Goal: Complete application form

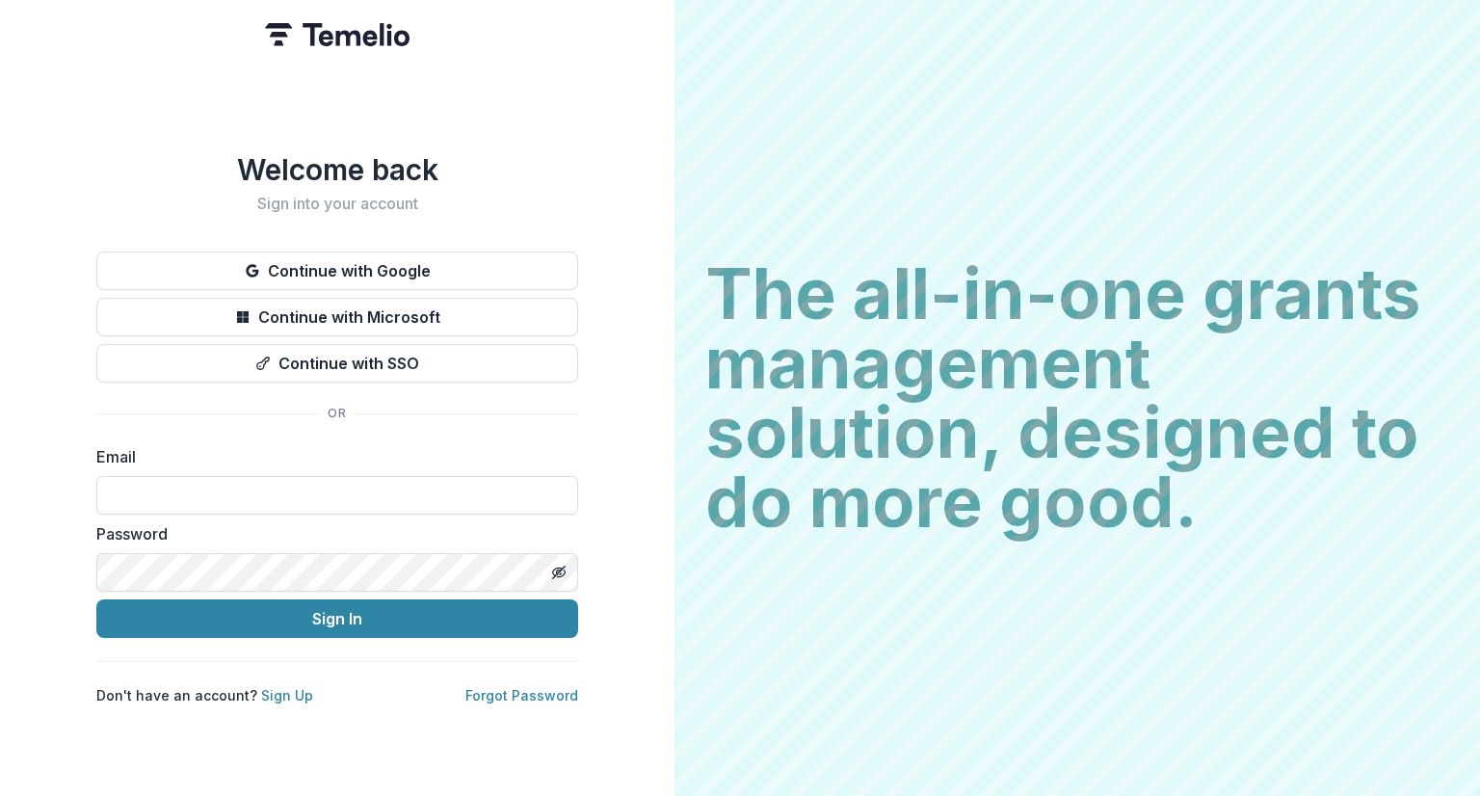
type input "**********"
click at [42, 554] on div "**********" at bounding box center [337, 398] width 675 height 796
click at [339, 464] on div "**********" at bounding box center [337, 479] width 482 height 69
click at [336, 481] on input "**********" at bounding box center [337, 495] width 482 height 39
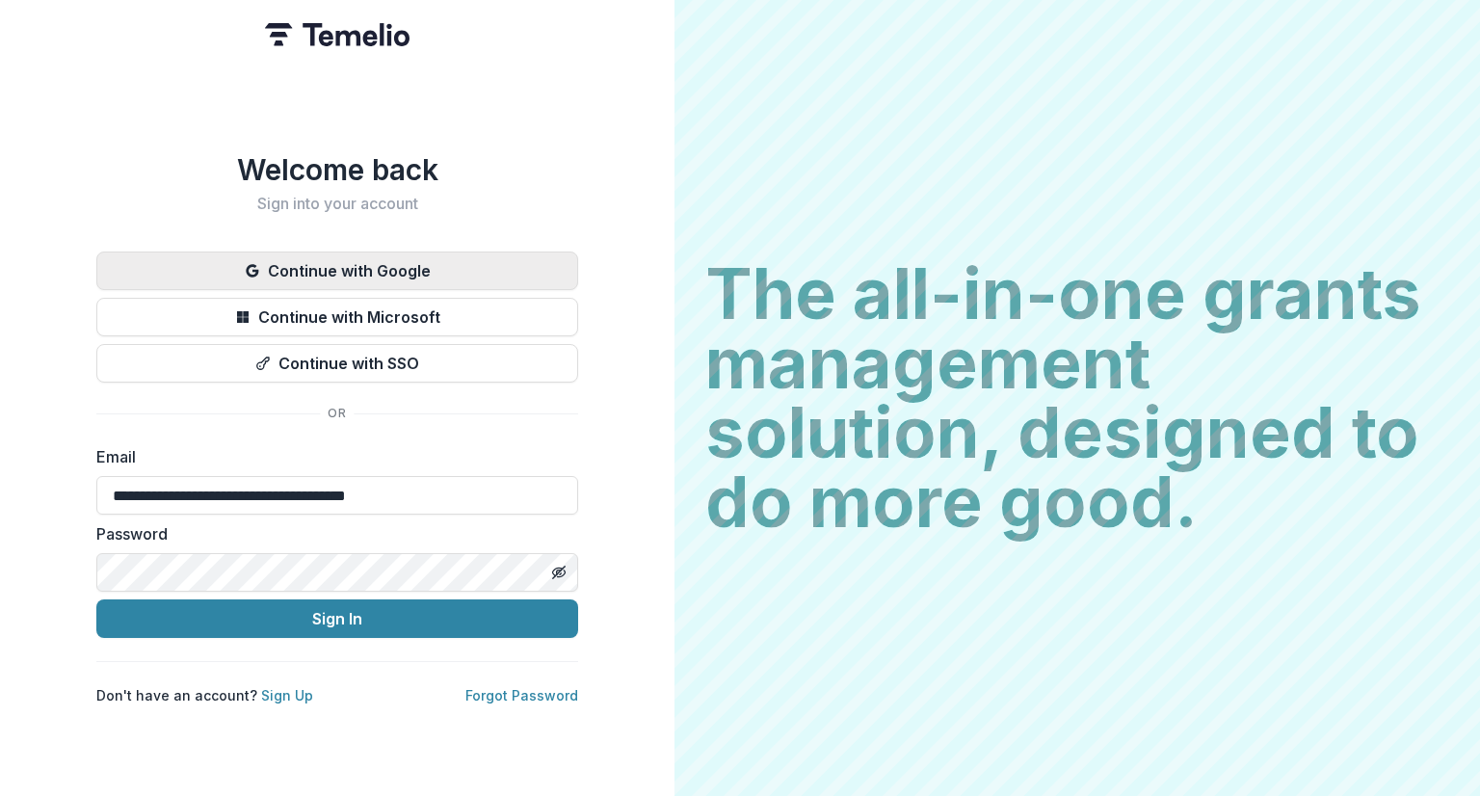
click at [326, 268] on button "Continue with Google" at bounding box center [337, 271] width 482 height 39
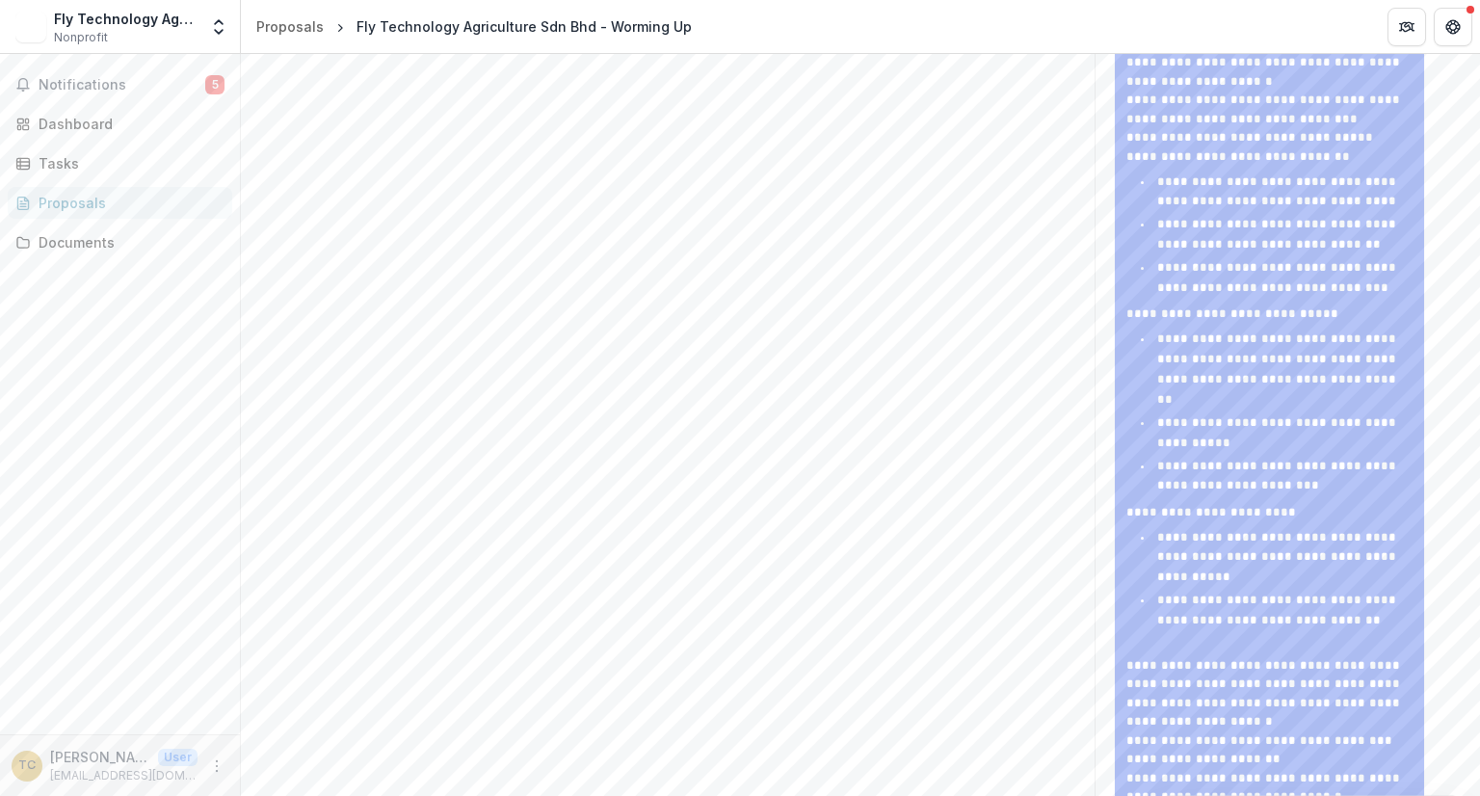
scroll to position [1490, 0]
click at [1254, 648] on p at bounding box center [1270, 644] width 286 height 19
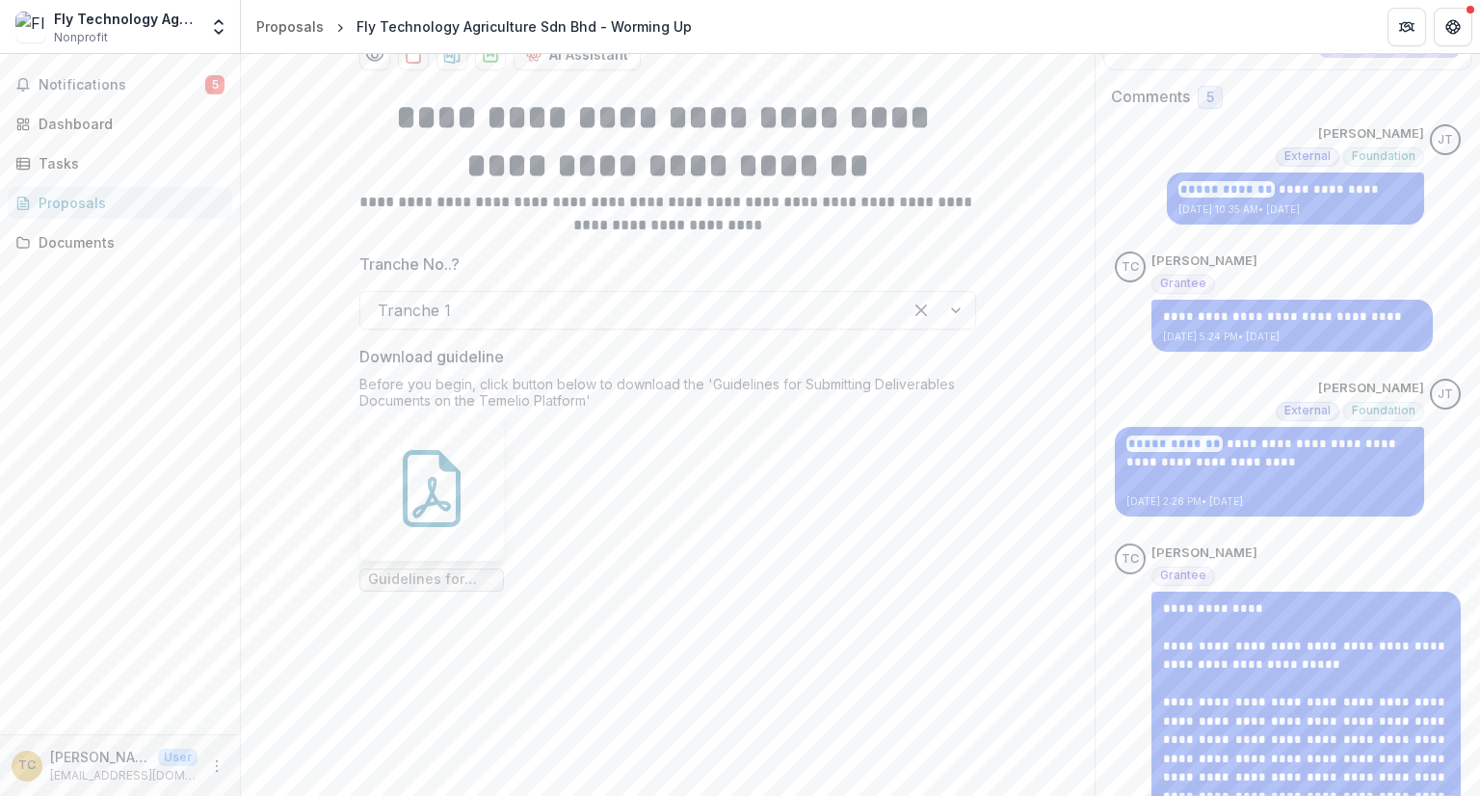
scroll to position [0, 0]
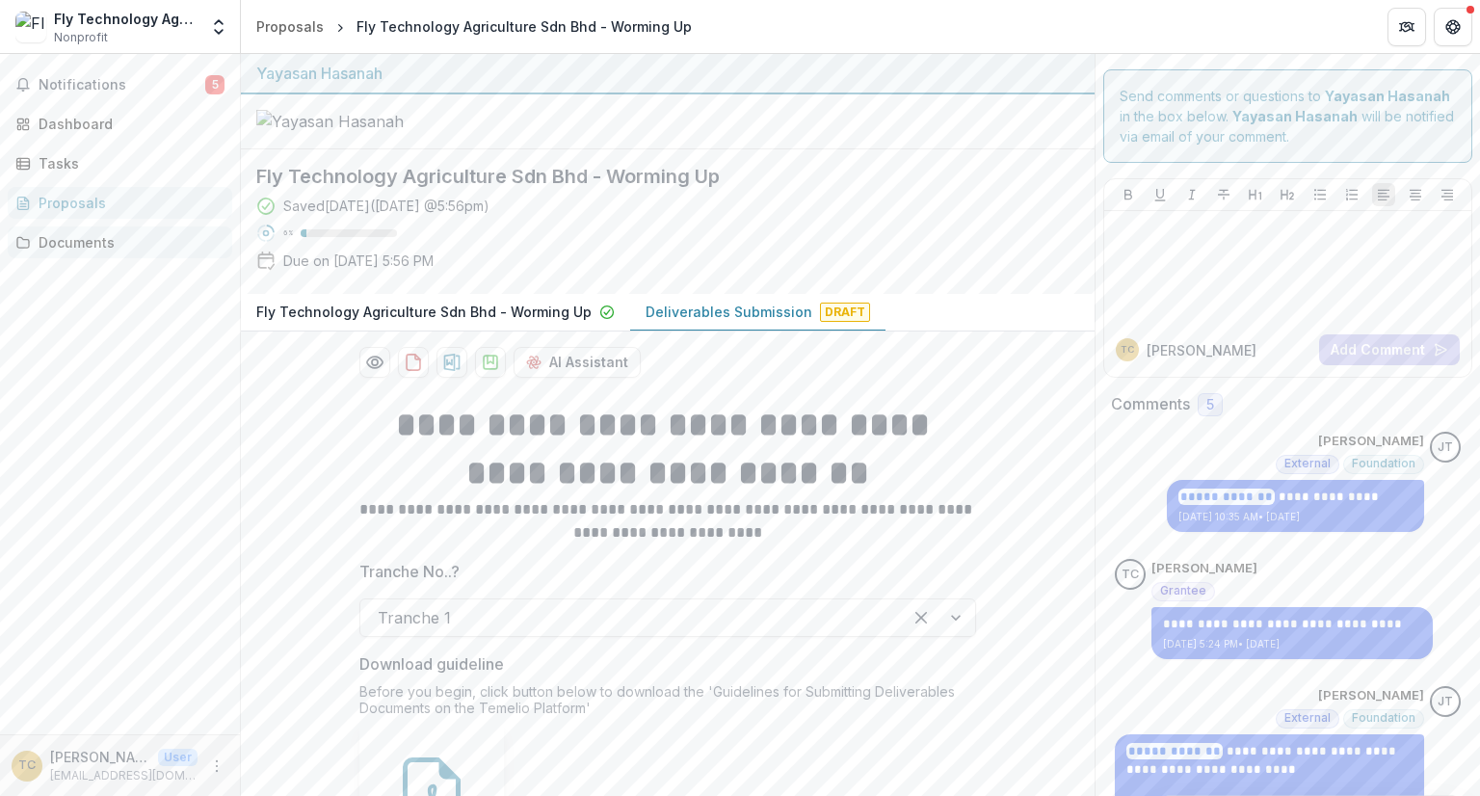
click at [107, 236] on div "Documents" at bounding box center [128, 242] width 178 height 20
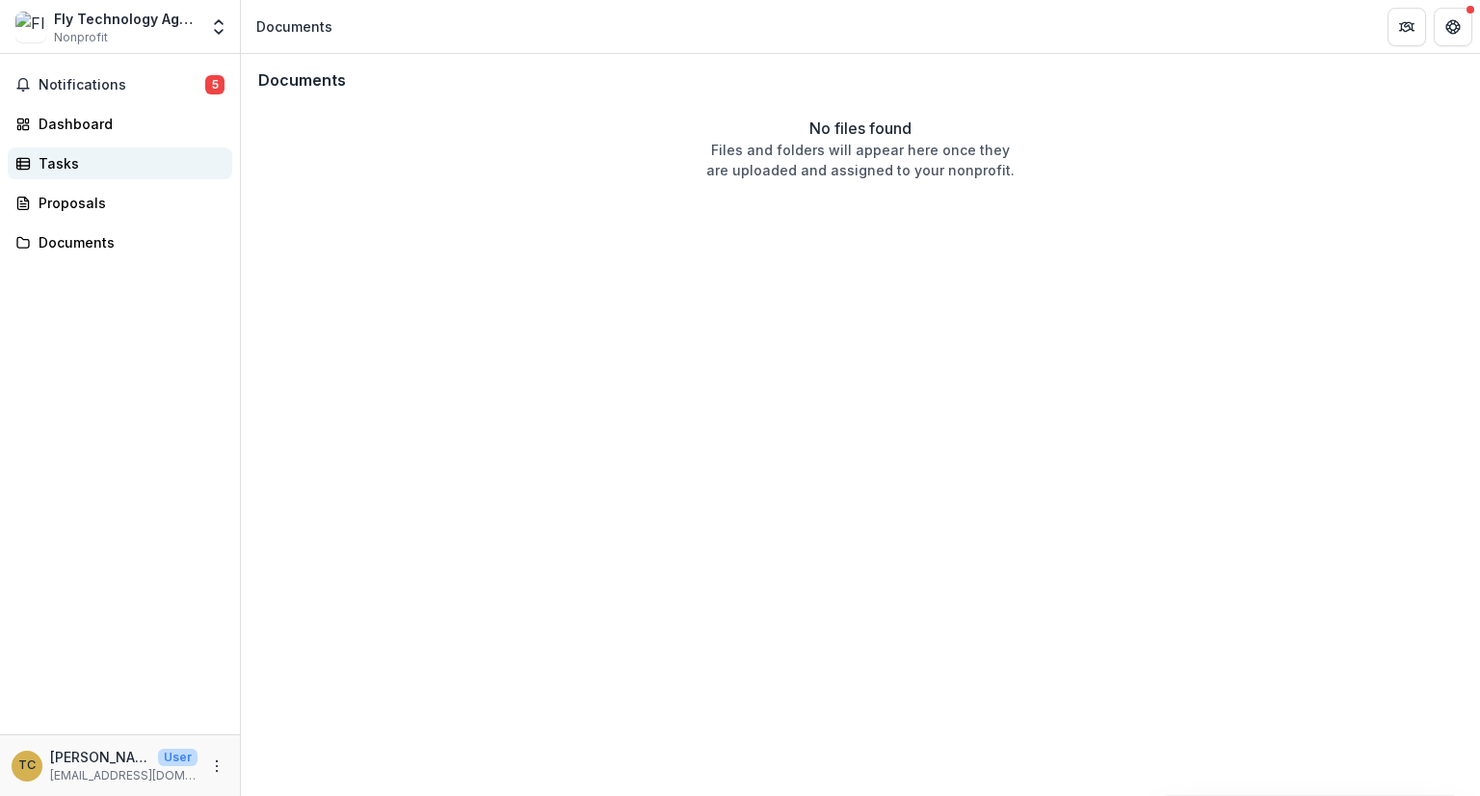
click at [87, 166] on div "Tasks" at bounding box center [128, 163] width 178 height 20
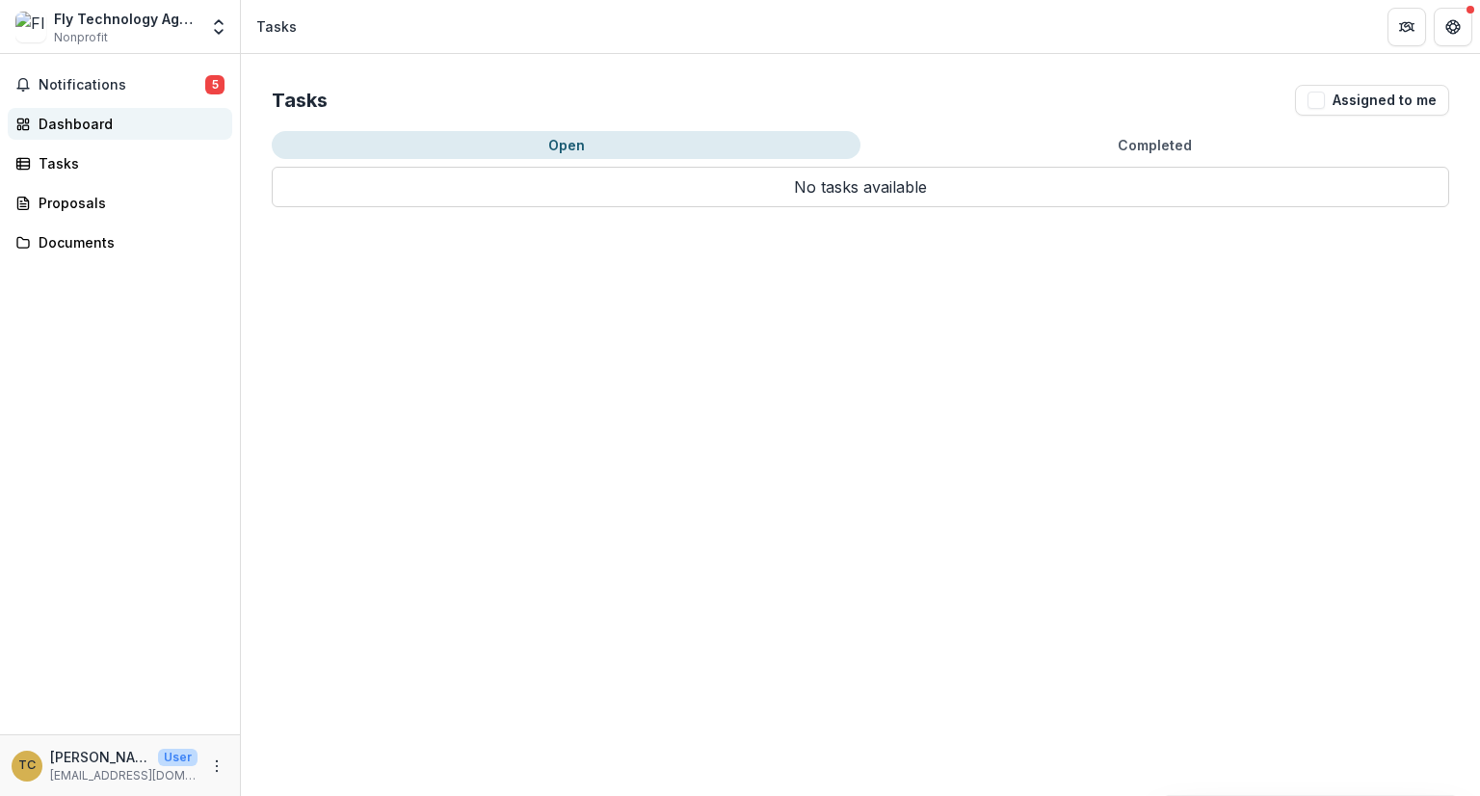
click at [78, 128] on div "Dashboard" at bounding box center [128, 124] width 178 height 20
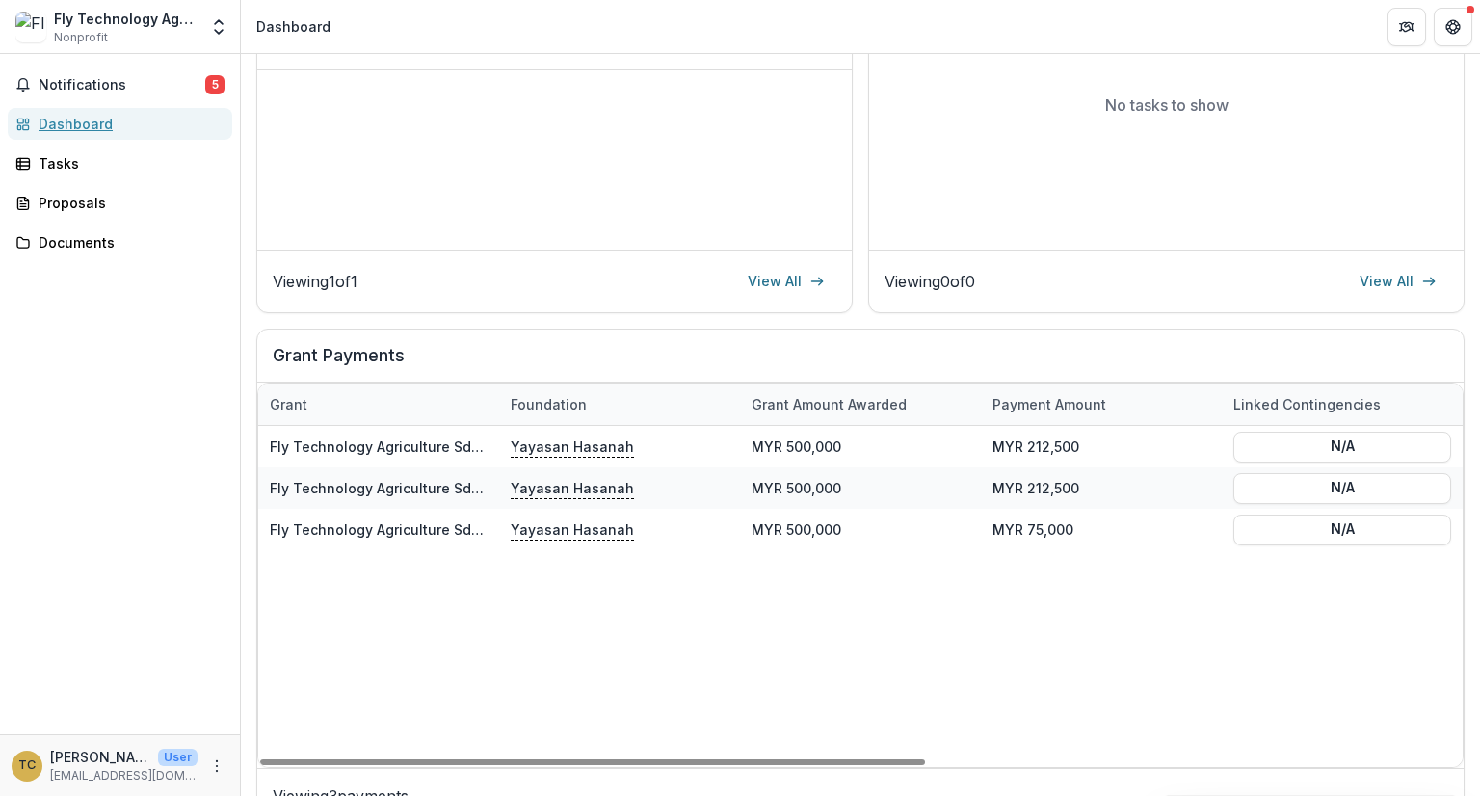
scroll to position [427, 0]
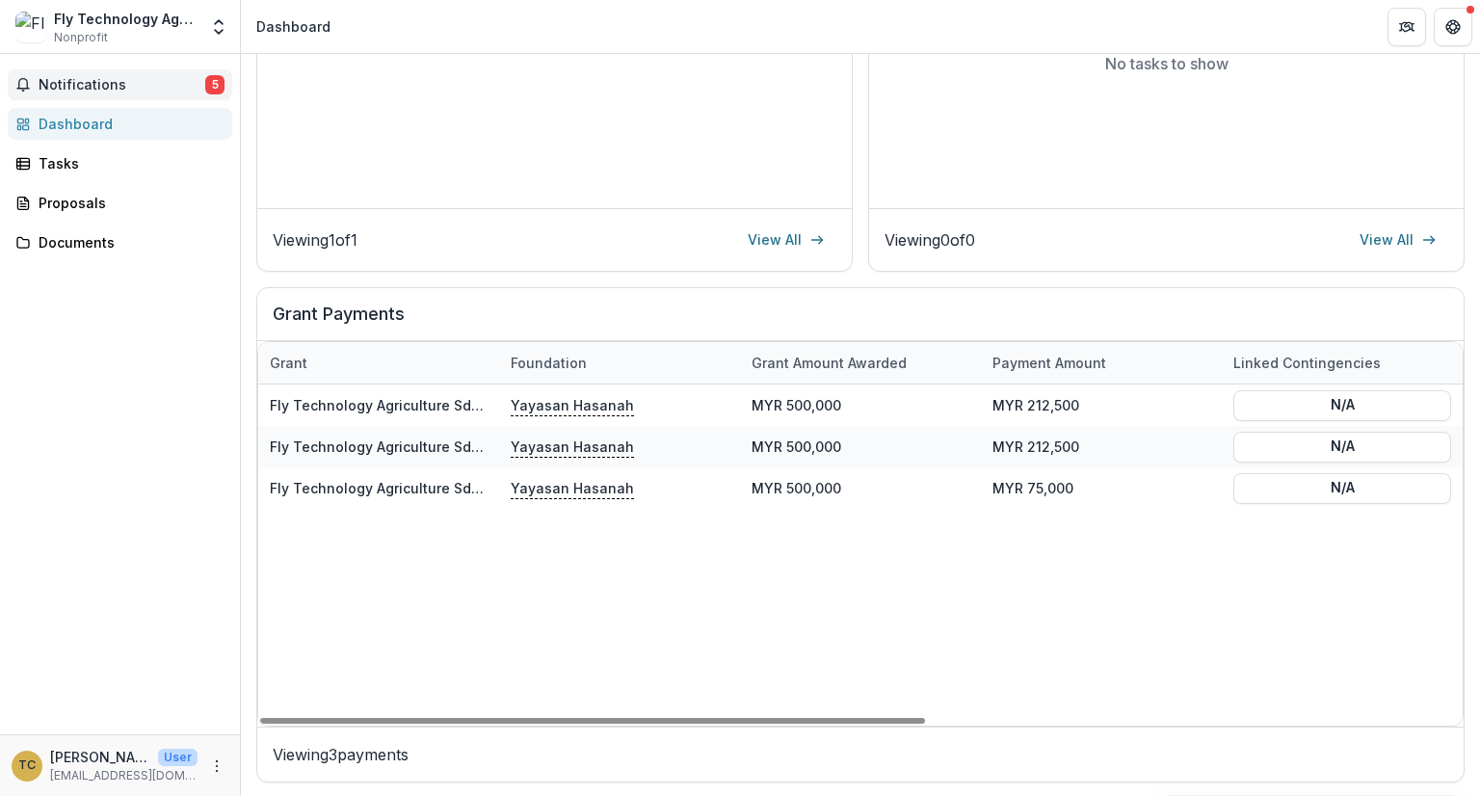
click at [123, 75] on button "Notifications 5" at bounding box center [120, 84] width 225 height 31
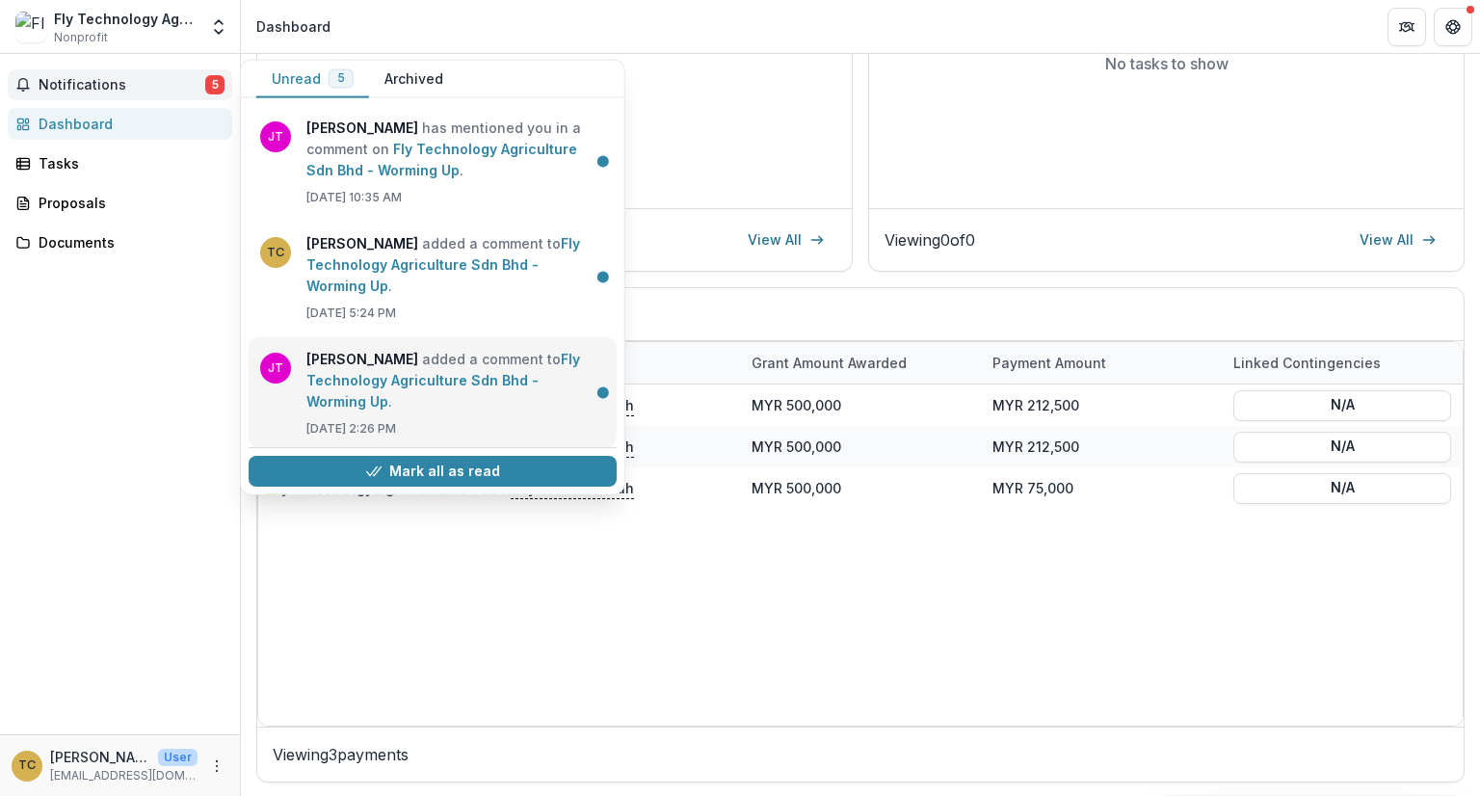
scroll to position [235, 0]
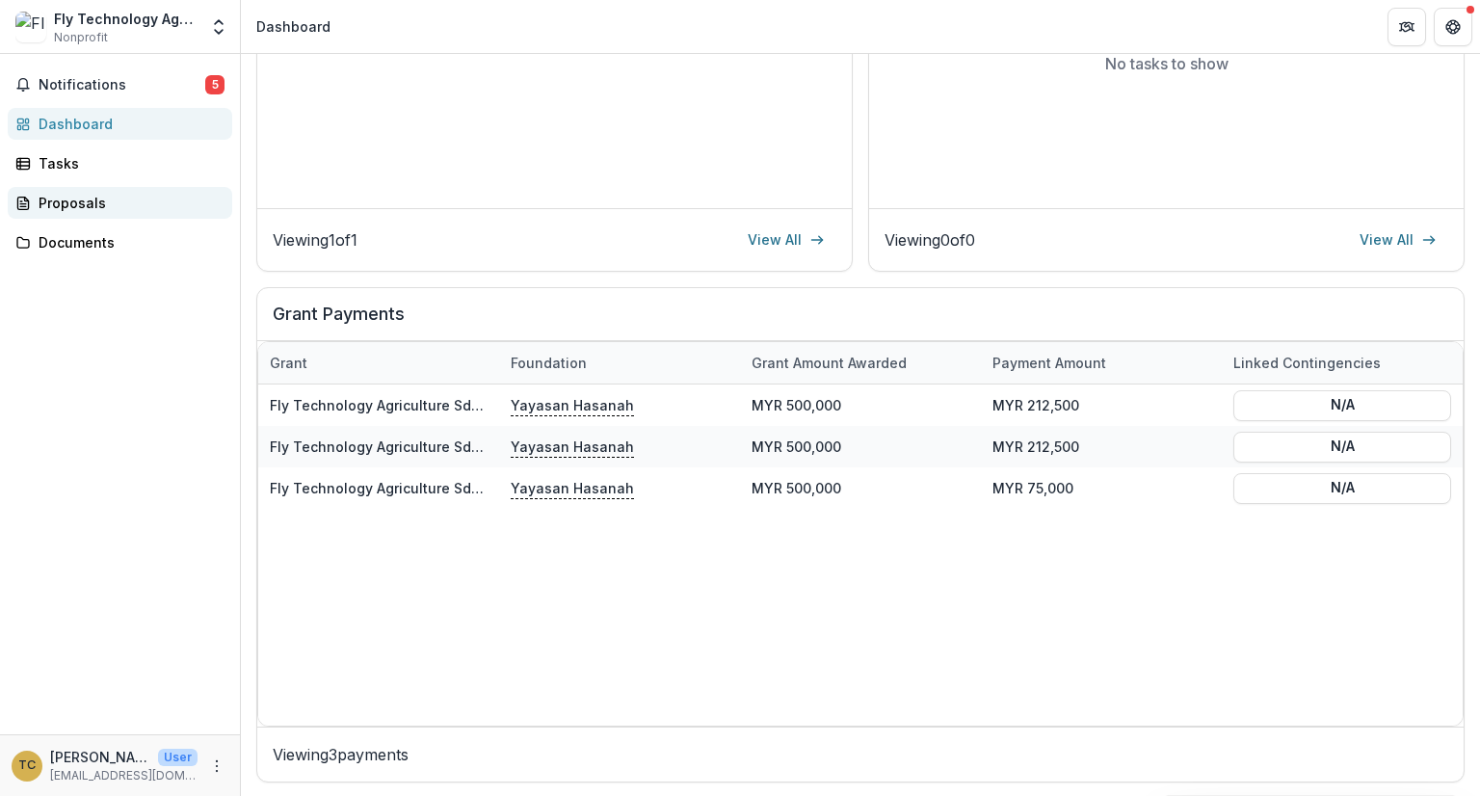
click at [152, 195] on div "Proposals" at bounding box center [128, 203] width 178 height 20
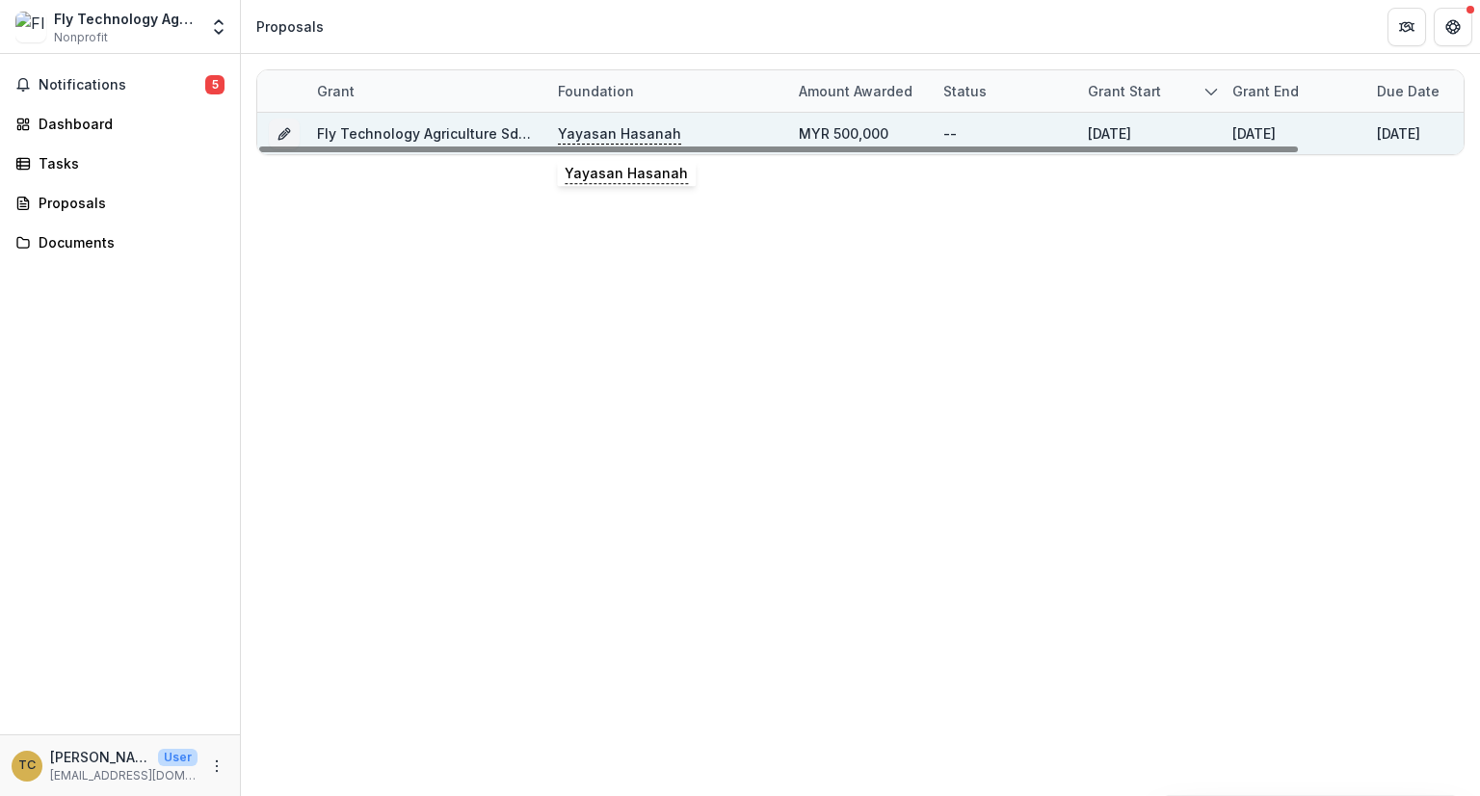
click at [597, 125] on p "Yayasan Hasanah" at bounding box center [619, 133] width 123 height 21
click at [287, 126] on icon "Grant 1e143381-5663-45f2-9658-5983405d7c02" at bounding box center [284, 133] width 15 height 15
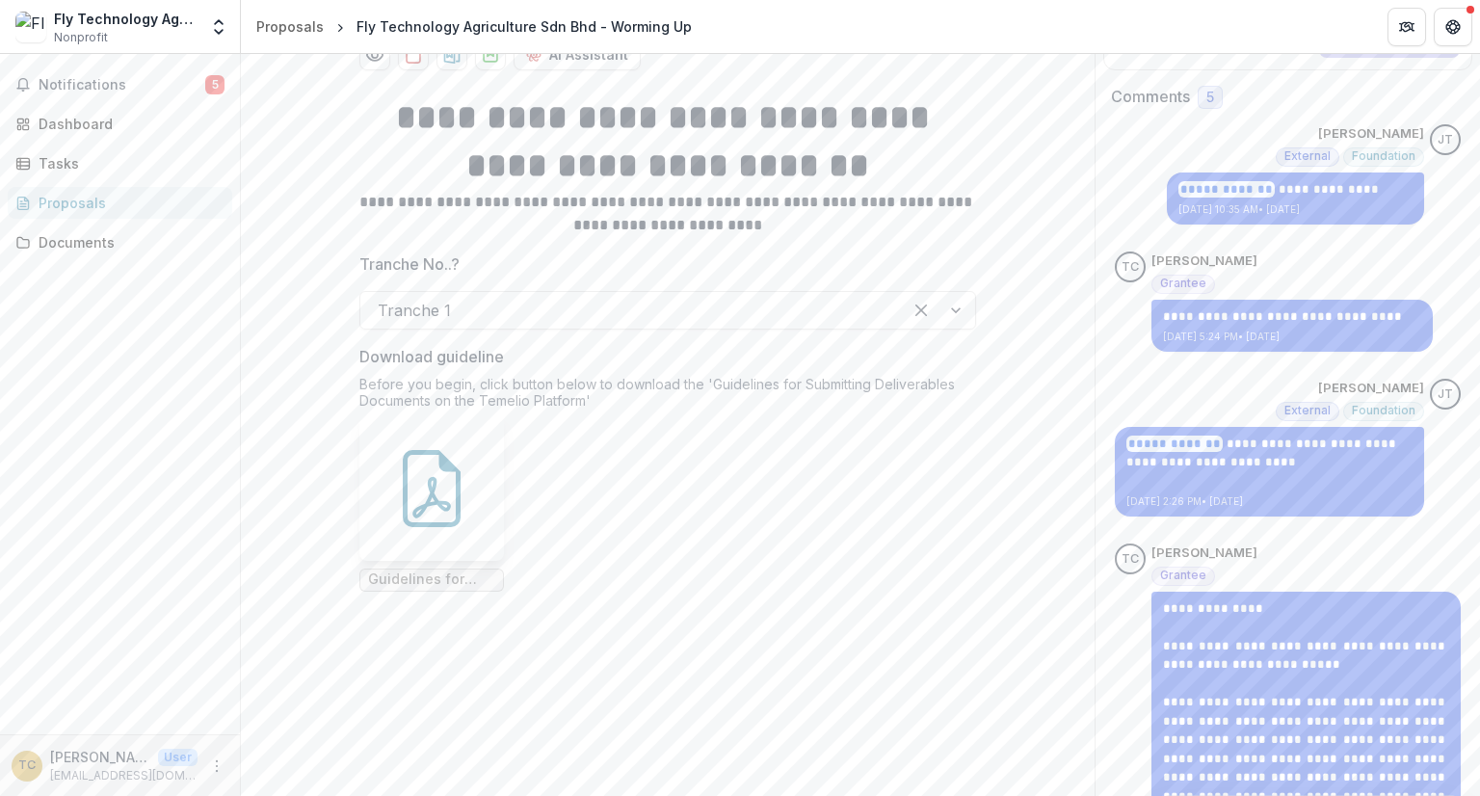
scroll to position [308, 0]
click at [948, 328] on div at bounding box center [938, 309] width 73 height 37
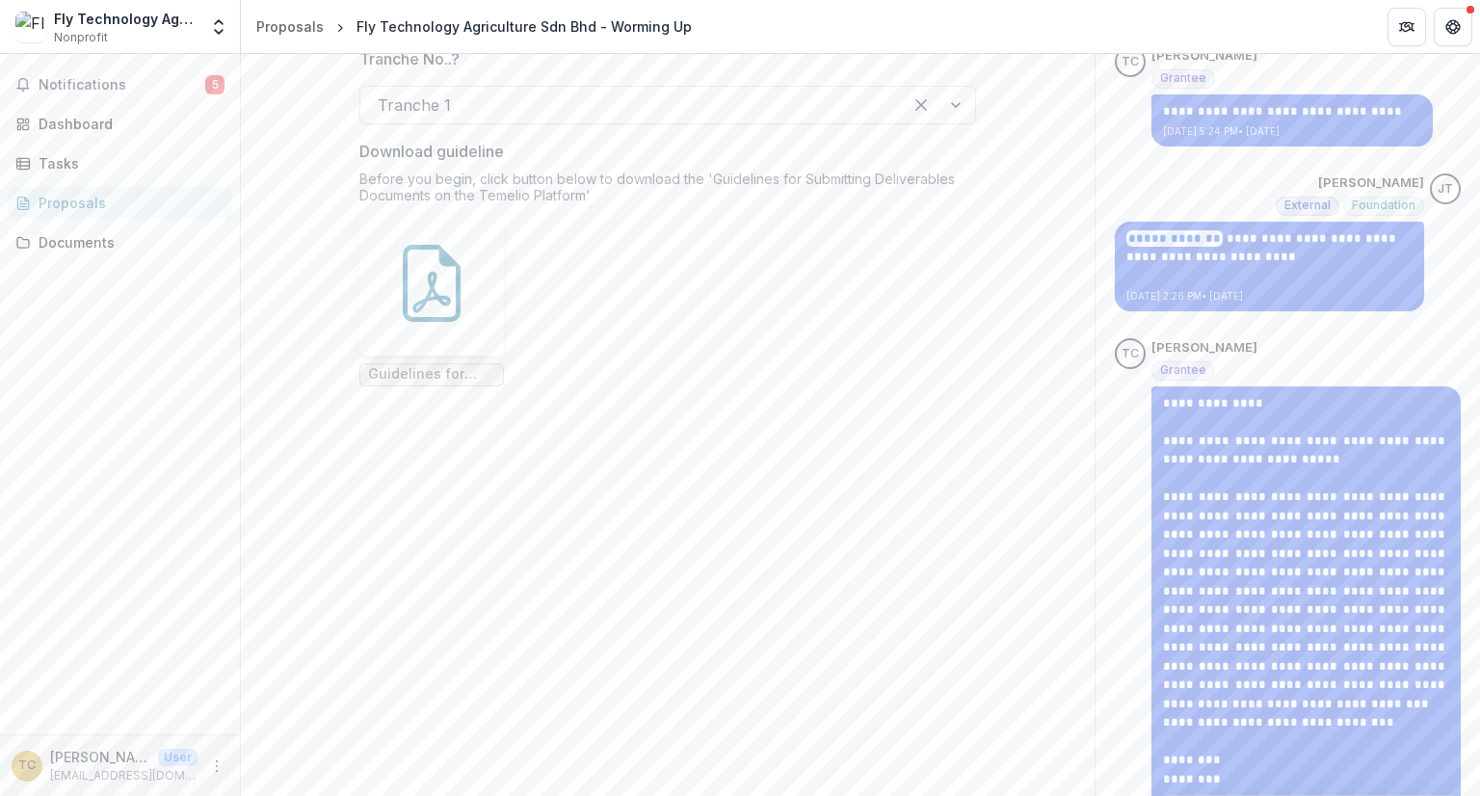
scroll to position [513, 0]
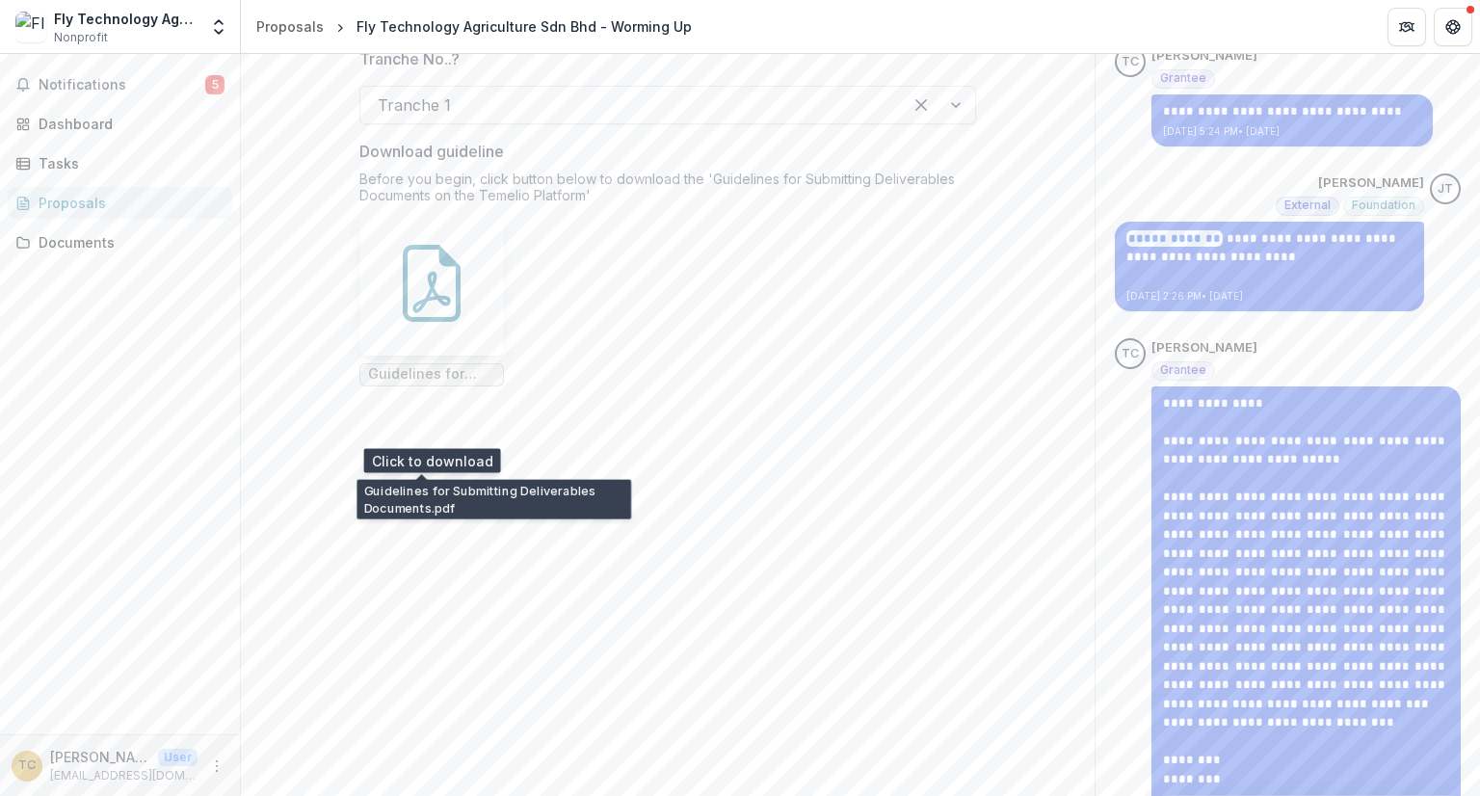
drag, startPoint x: 408, startPoint y: 456, endPoint x: 369, endPoint y: 350, distance: 112.8
click at [369, 350] on div at bounding box center [431, 283] width 145 height 145
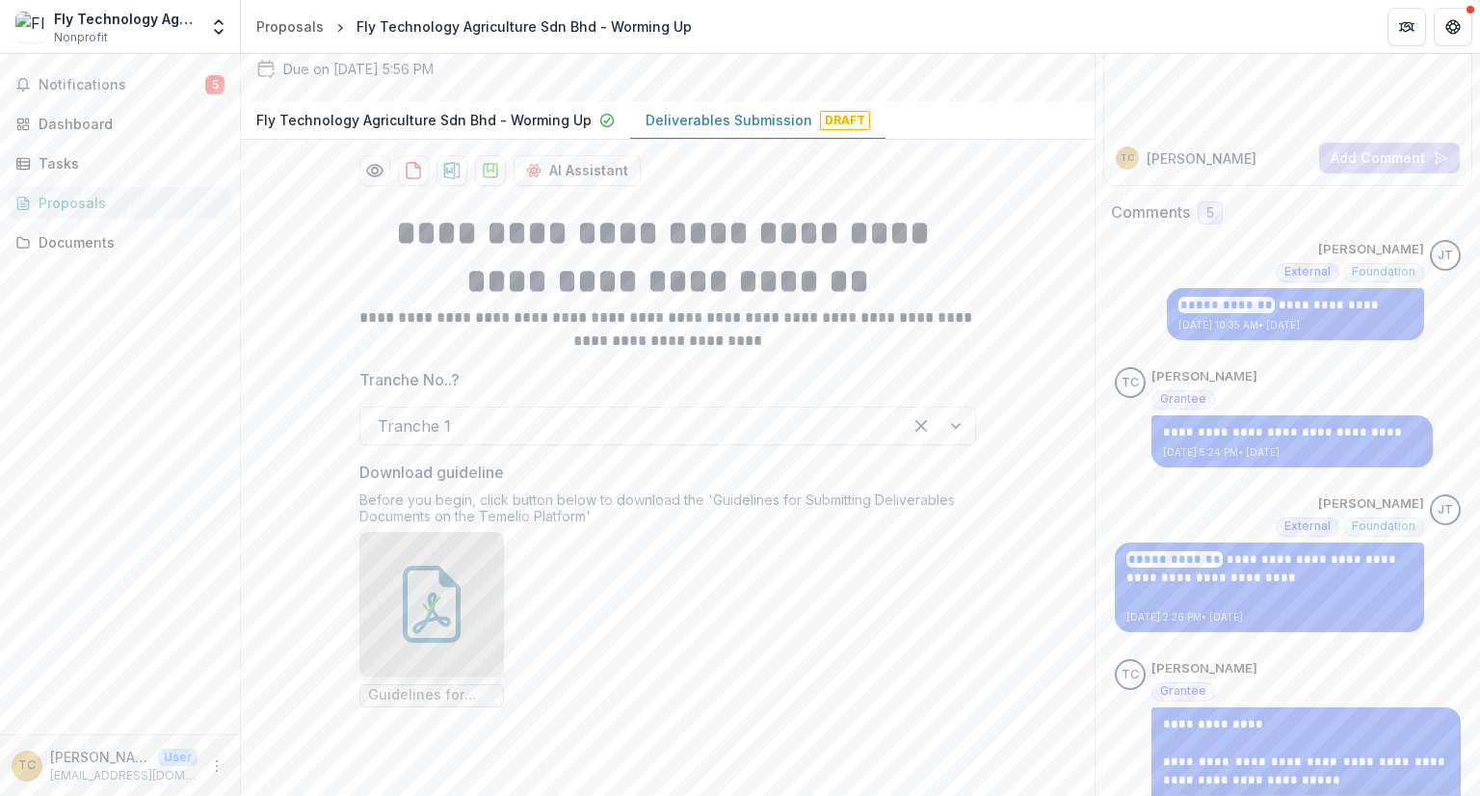
scroll to position [192, 0]
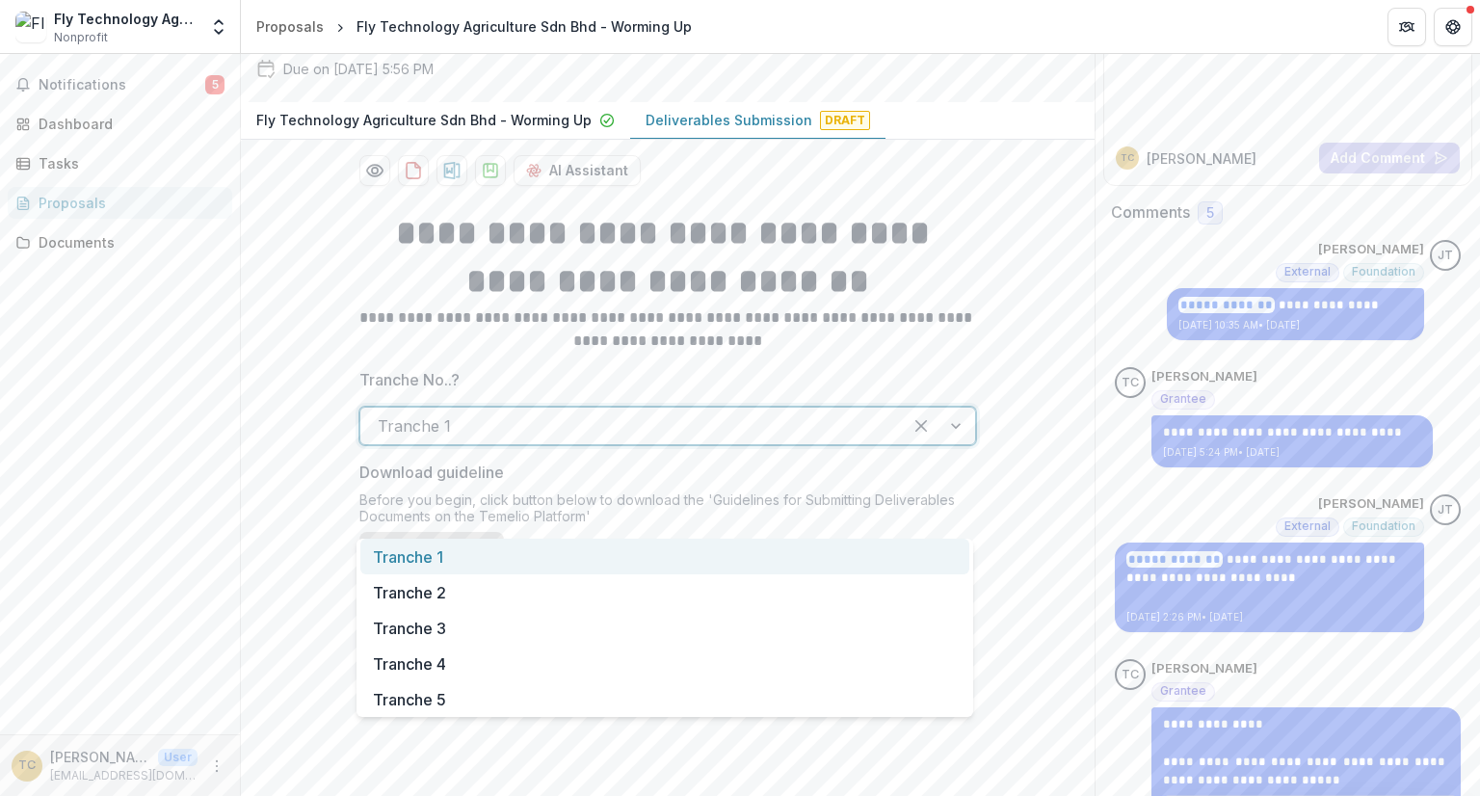
click at [478, 439] on div at bounding box center [631, 425] width 507 height 27
click at [465, 556] on div "Tranche 1" at bounding box center [664, 557] width 609 height 36
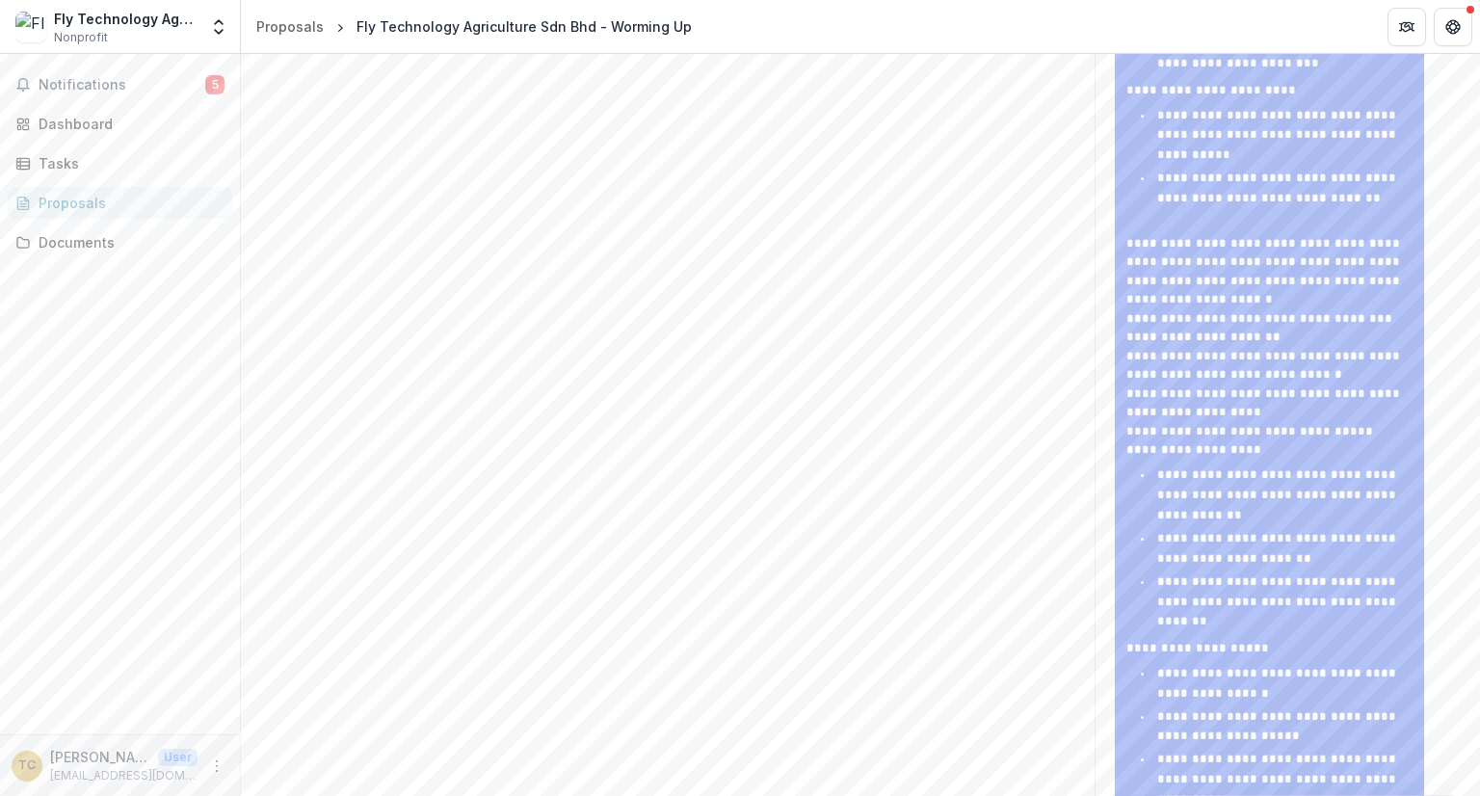
scroll to position [2027, 0]
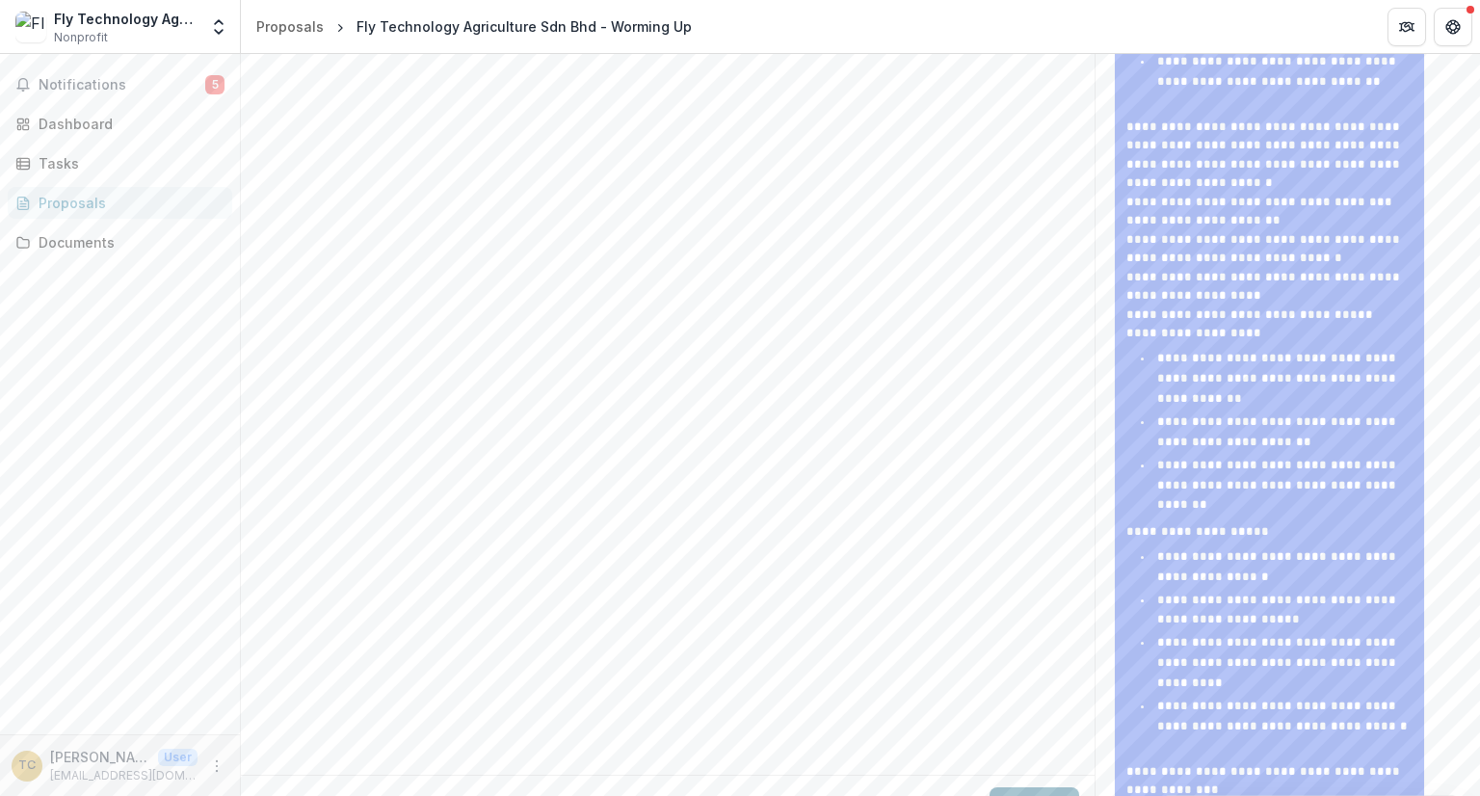
click at [1010, 787] on button "Next" at bounding box center [1035, 806] width 90 height 39
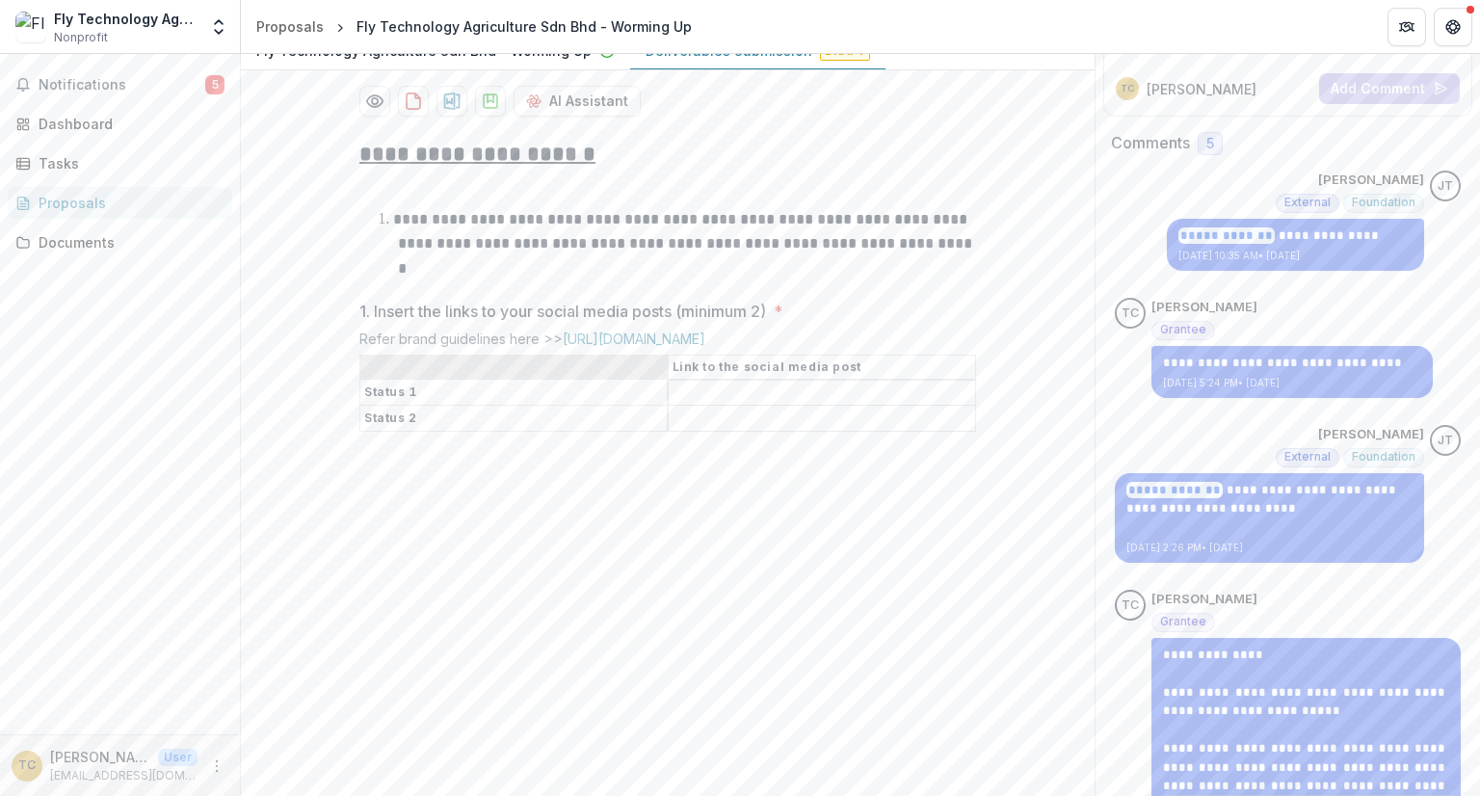
scroll to position [0, 0]
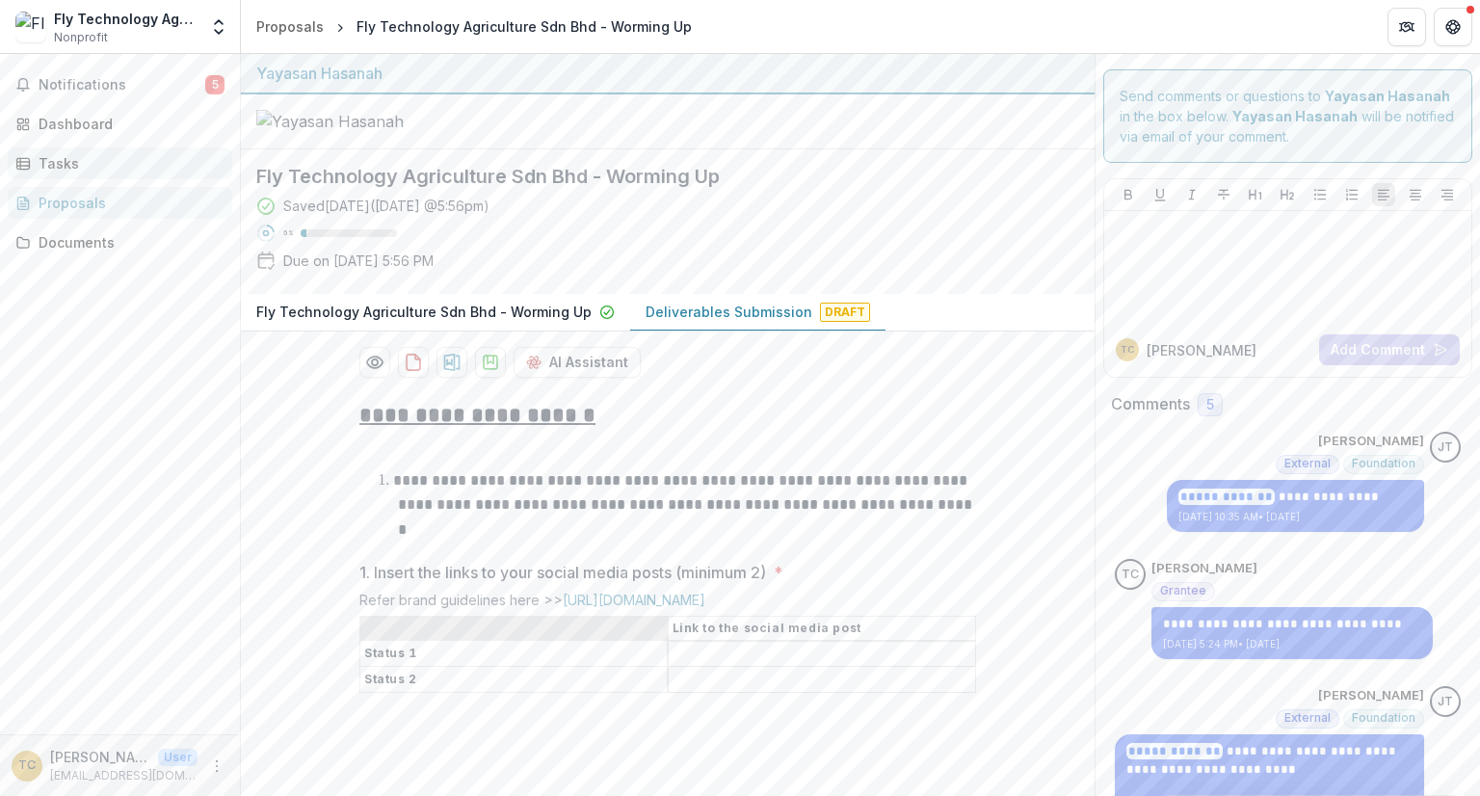
click at [50, 155] on div "Tasks" at bounding box center [128, 163] width 178 height 20
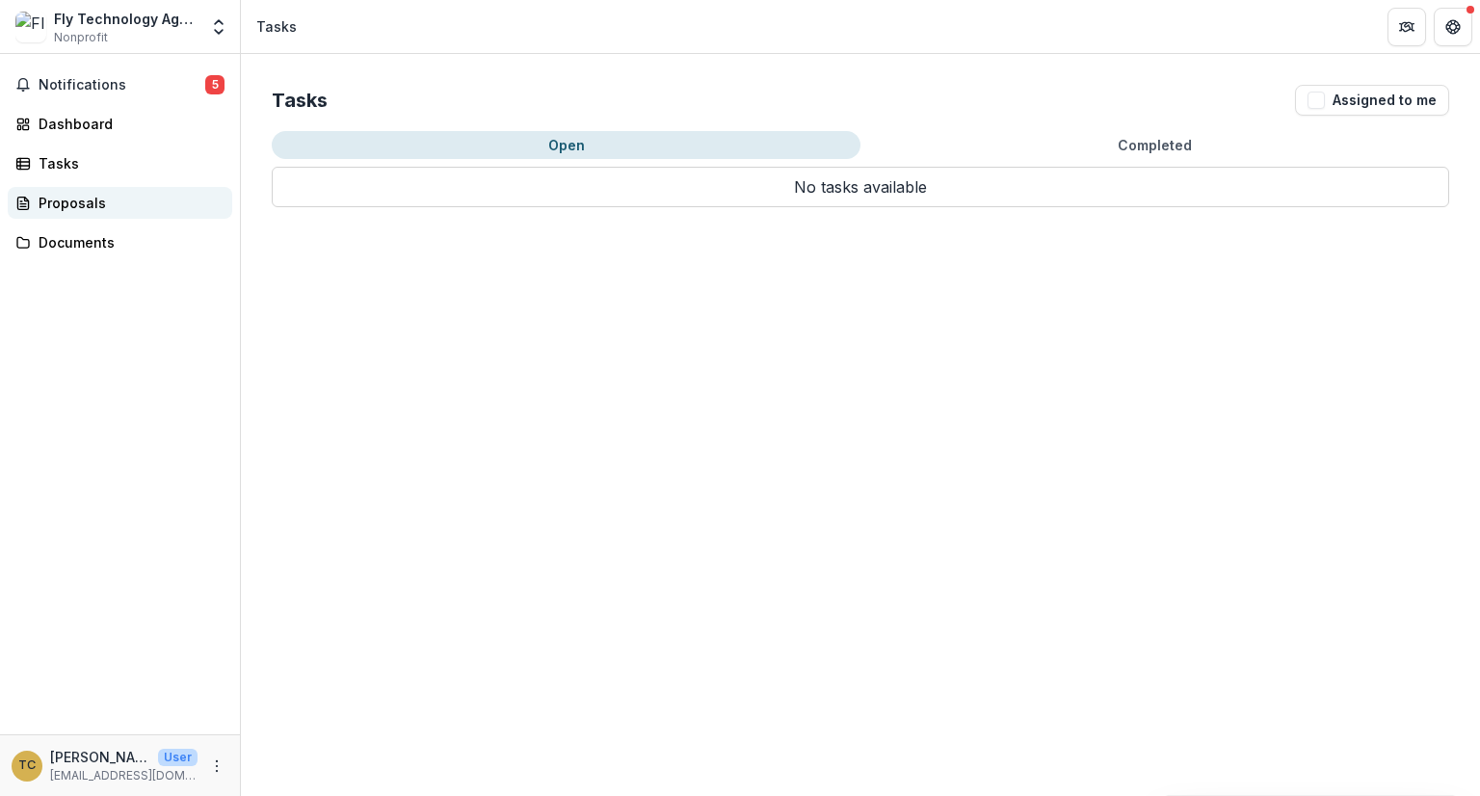
click at [59, 205] on div "Proposals" at bounding box center [128, 203] width 178 height 20
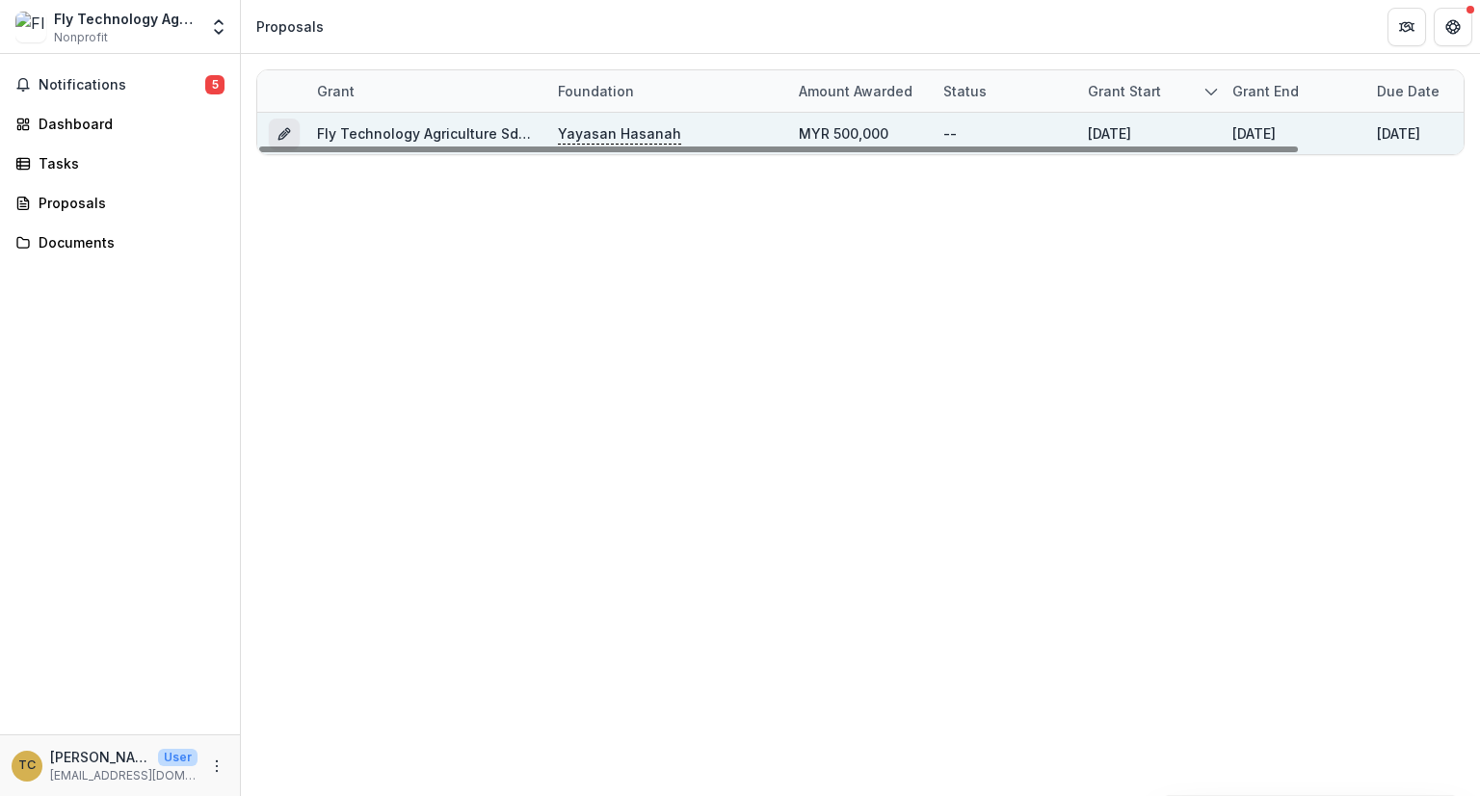
click at [281, 122] on button "Grant 1e143381-5663-45f2-9658-5983405d7c02" at bounding box center [284, 134] width 31 height 31
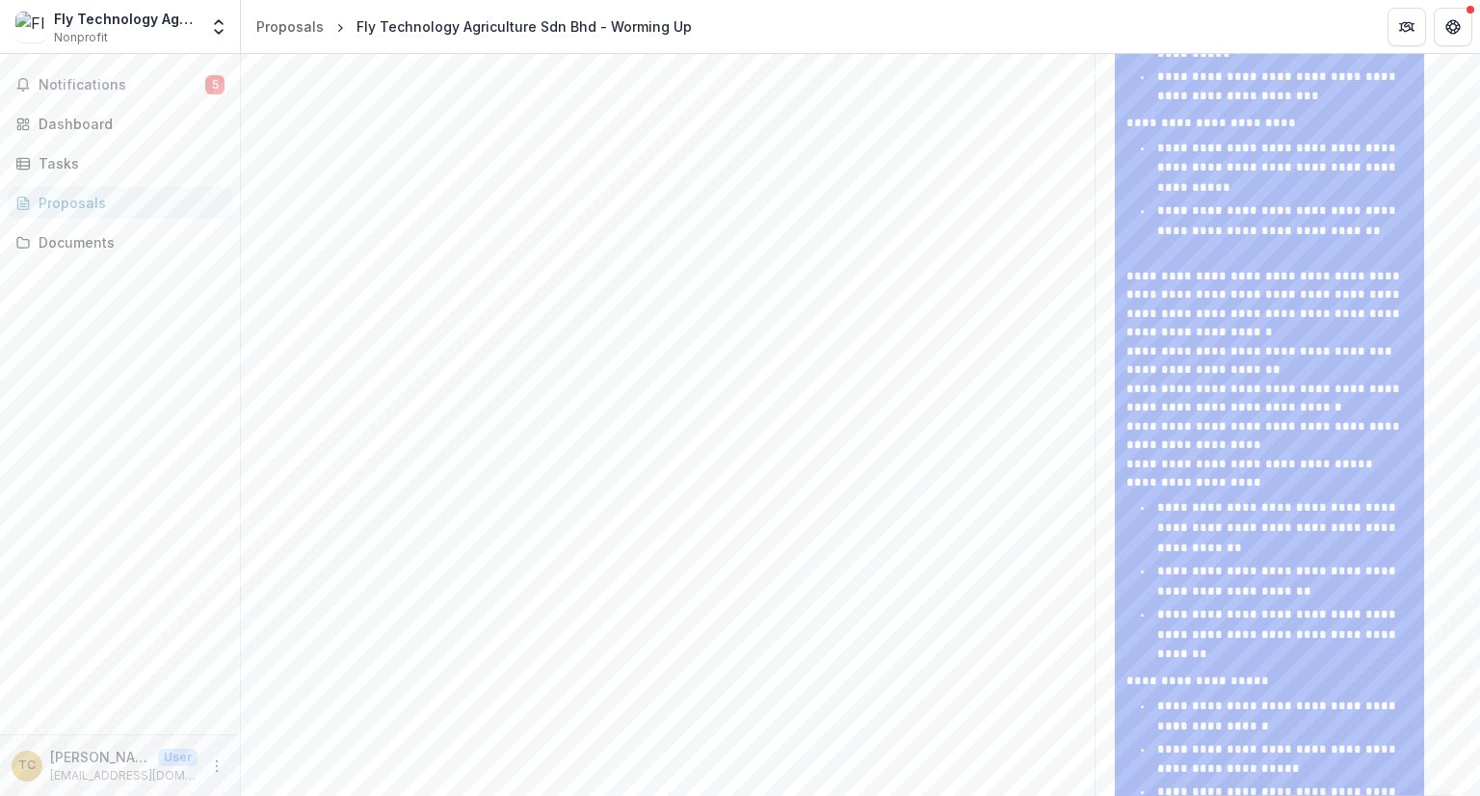
scroll to position [2027, 0]
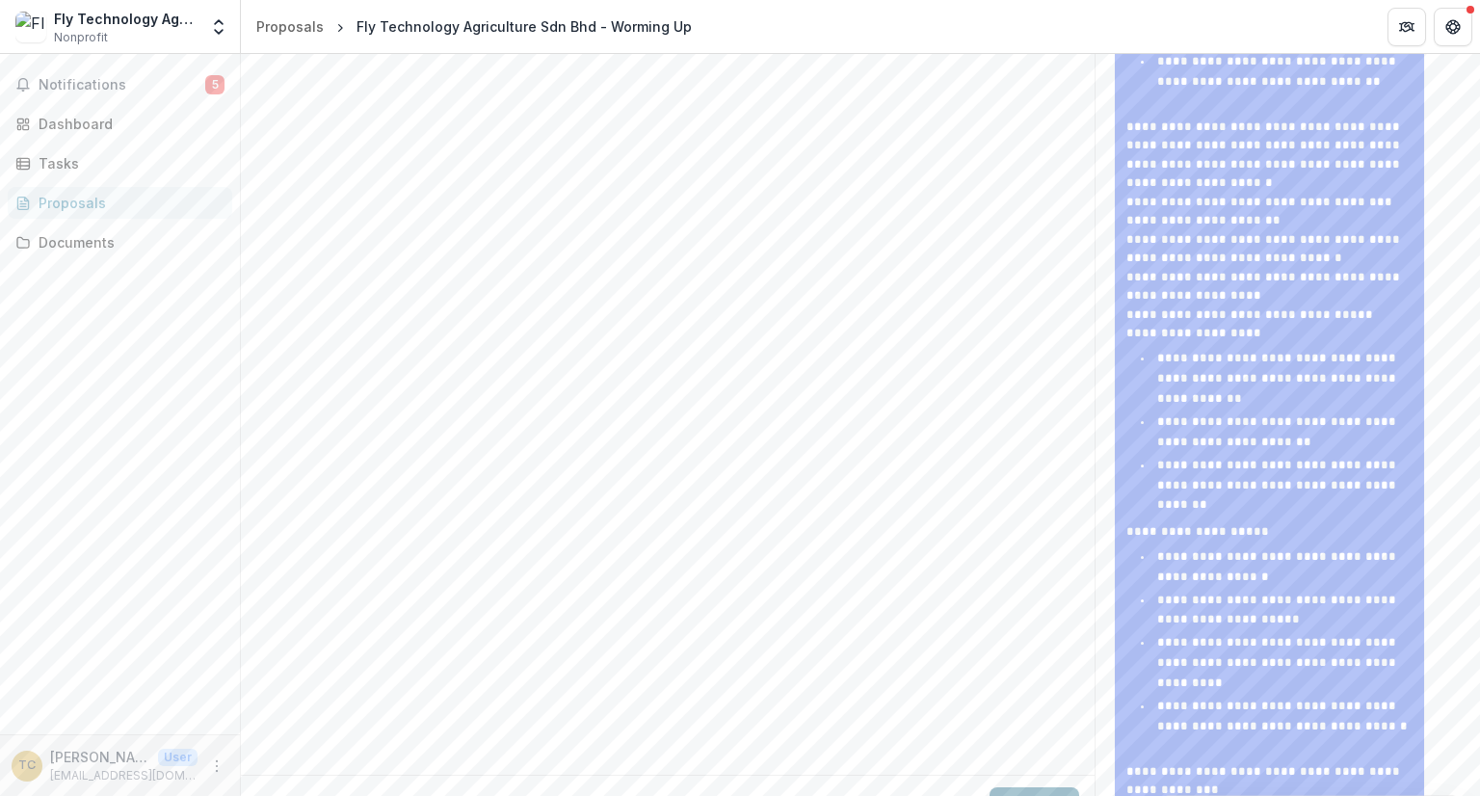
click at [1010, 787] on button "Next" at bounding box center [1035, 806] width 90 height 39
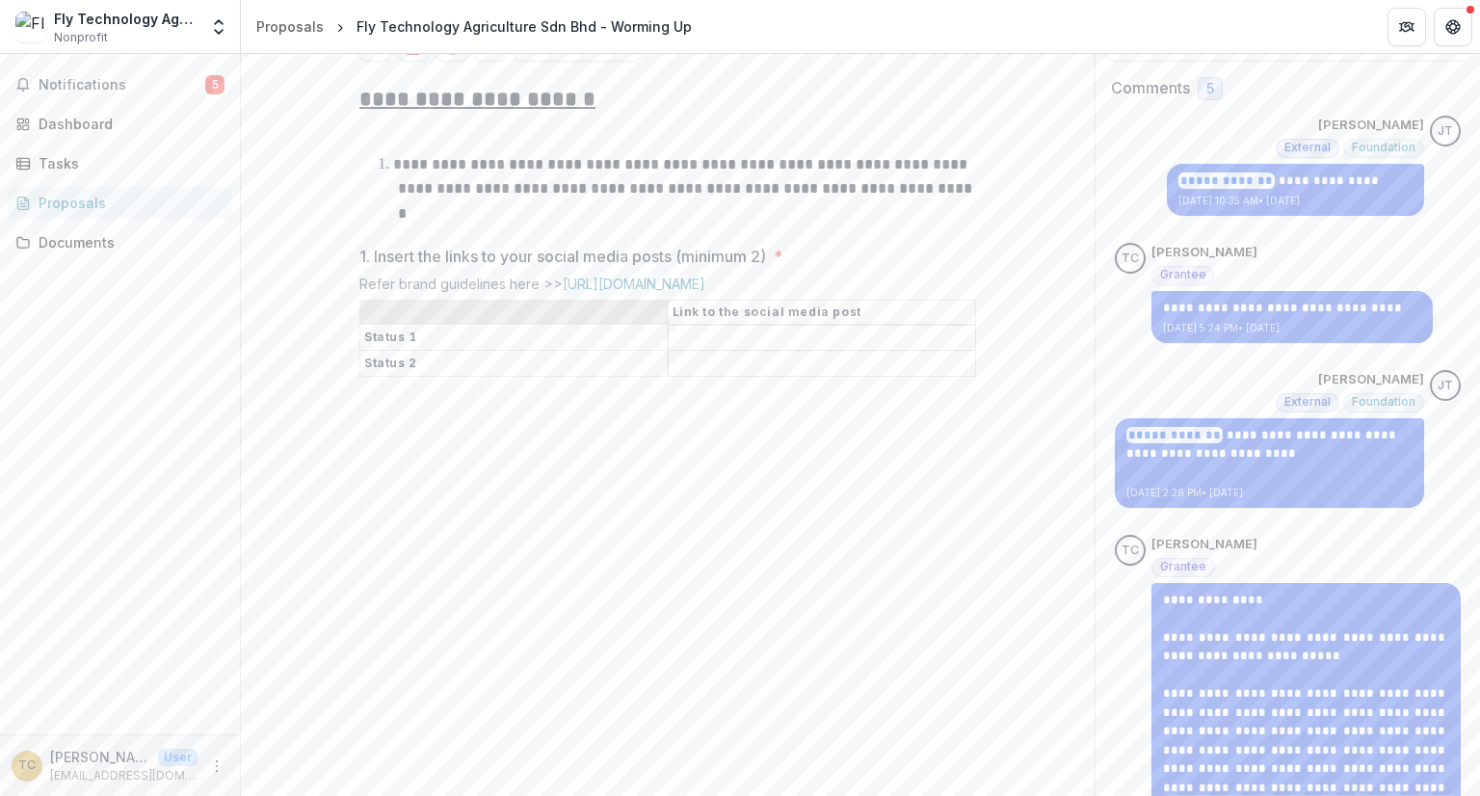
scroll to position [320, 0]
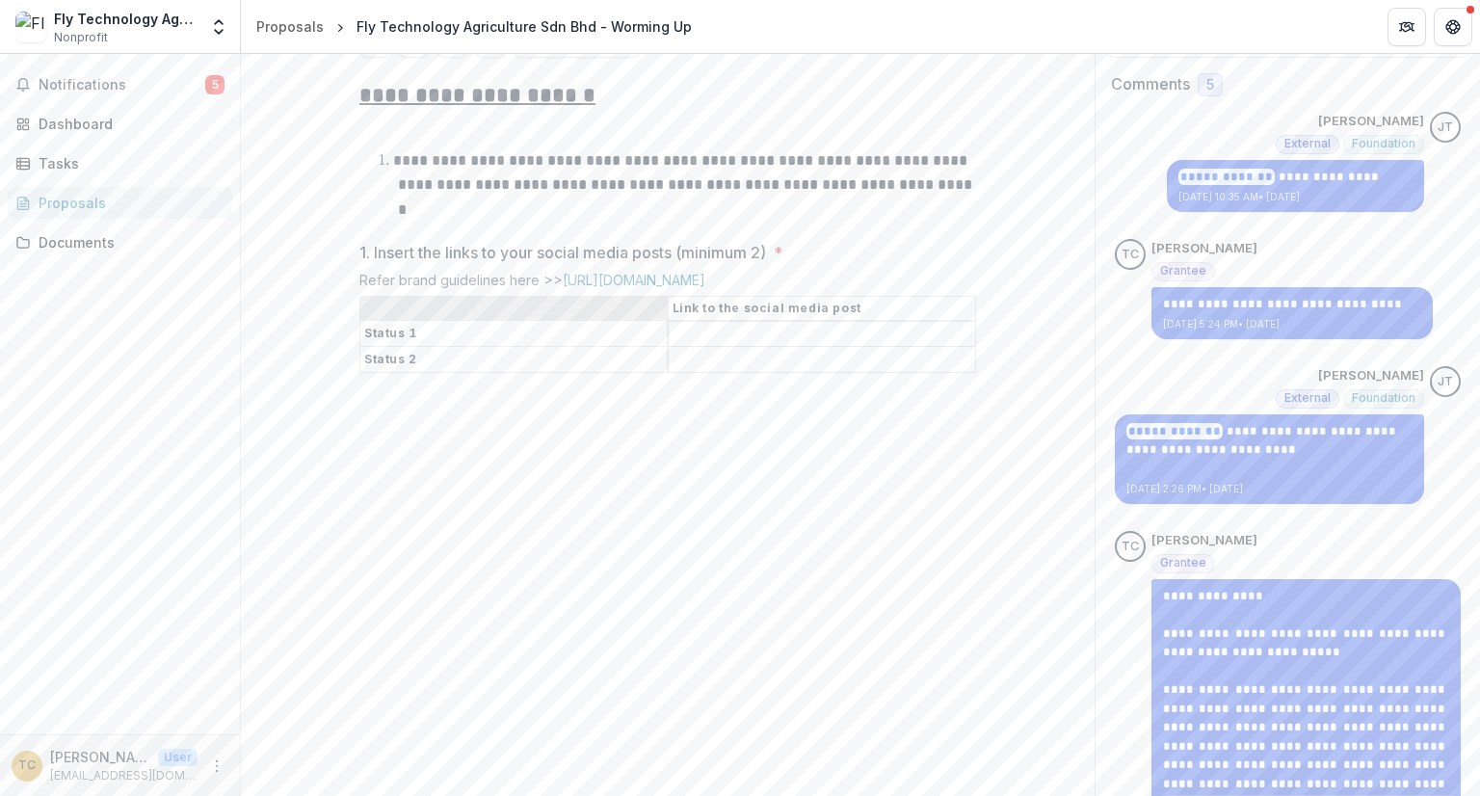
click at [711, 346] on input "1. Insert the links to your social media posts (minimum 2) *" at bounding box center [822, 334] width 306 height 23
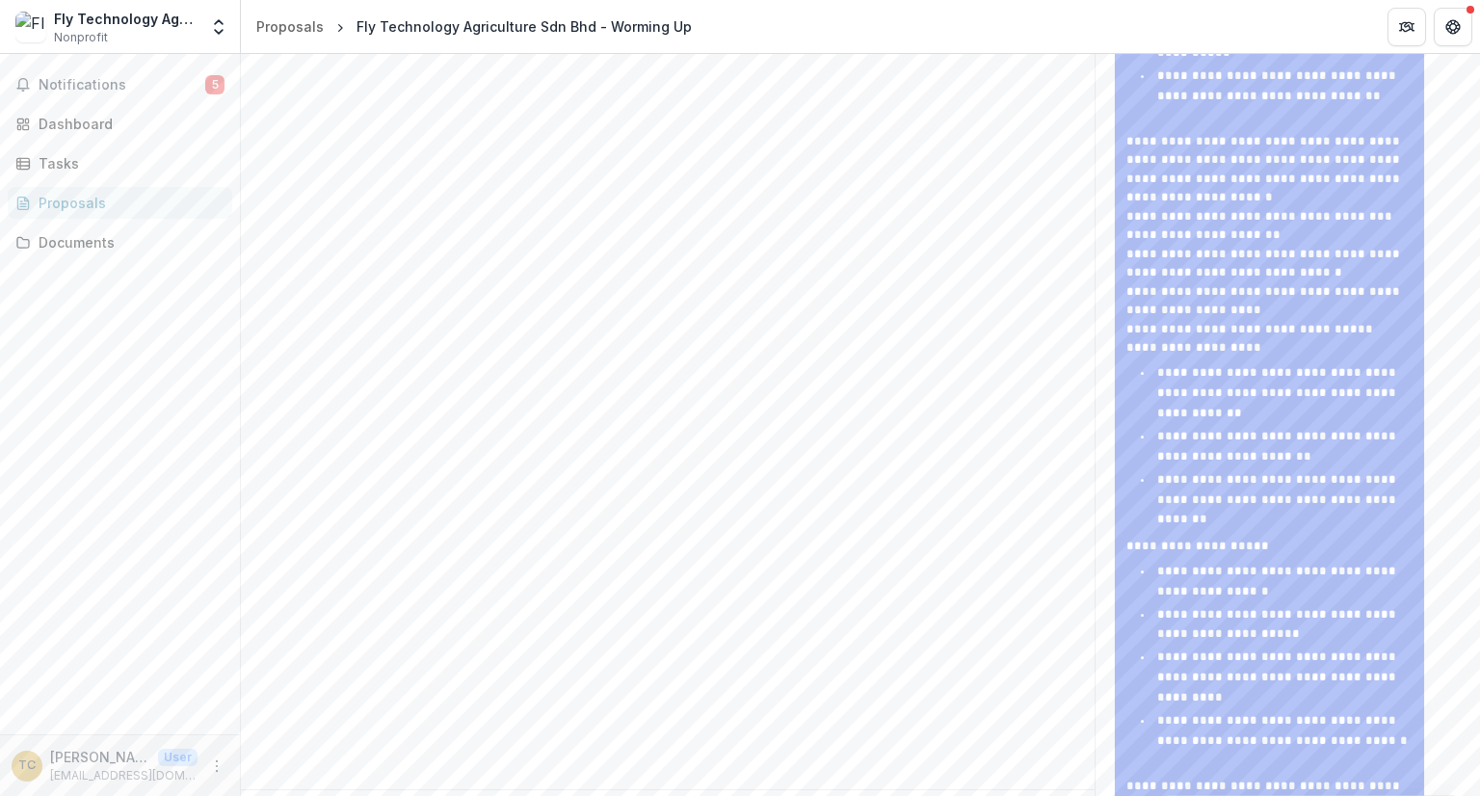
scroll to position [2027, 0]
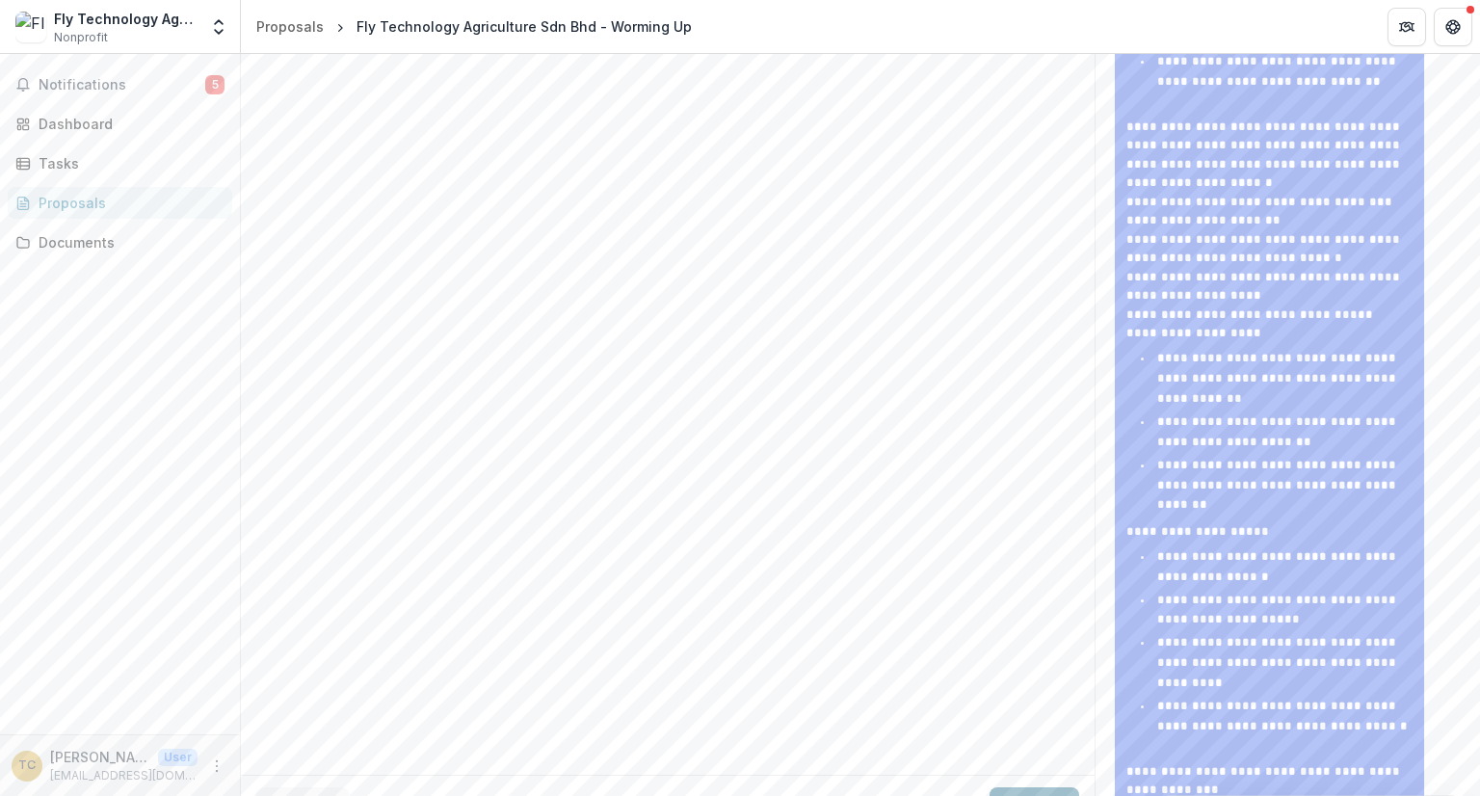
click at [1008, 787] on button "Next" at bounding box center [1035, 806] width 90 height 39
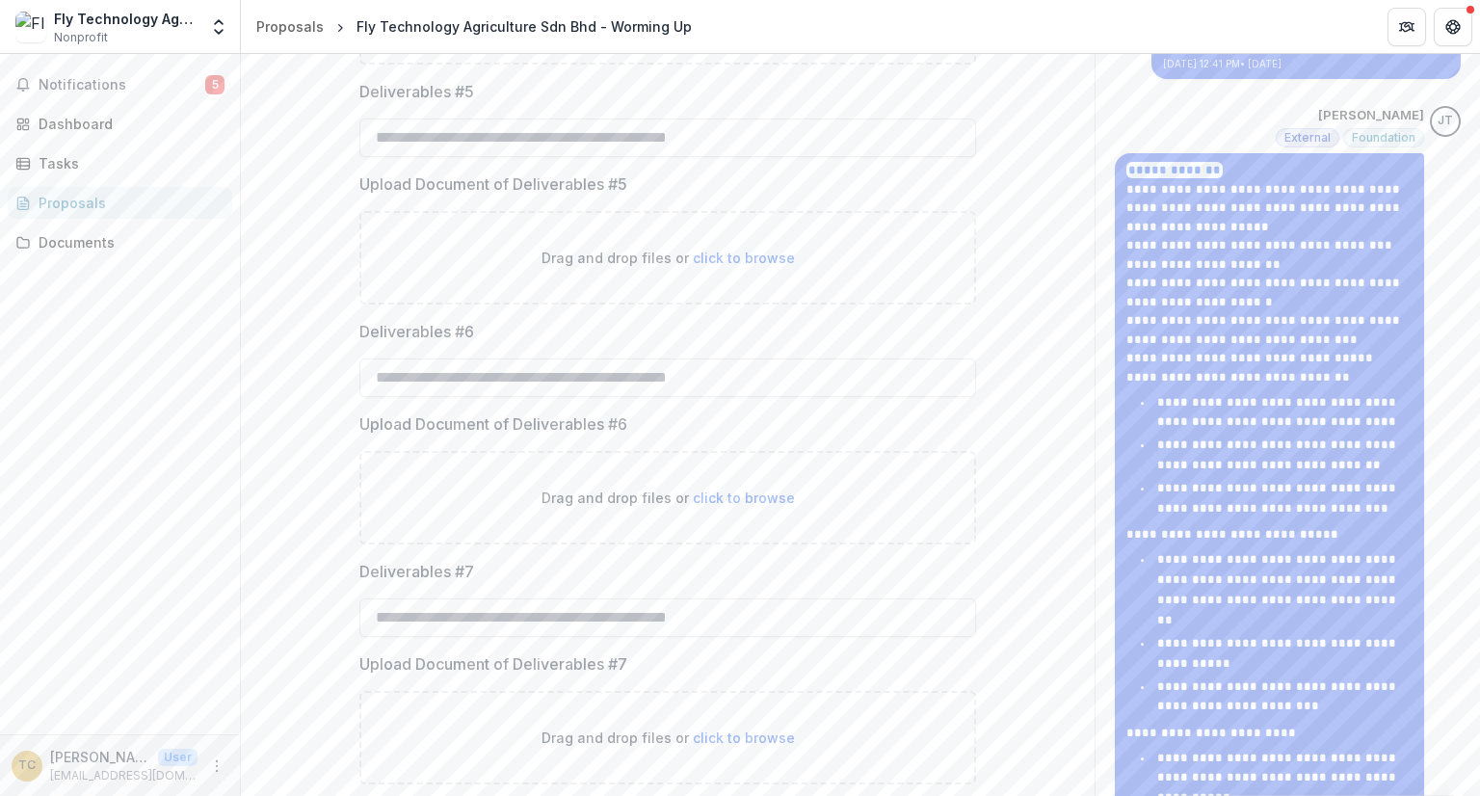
scroll to position [1239, 0]
